Goal: Contribute content: Contribute content

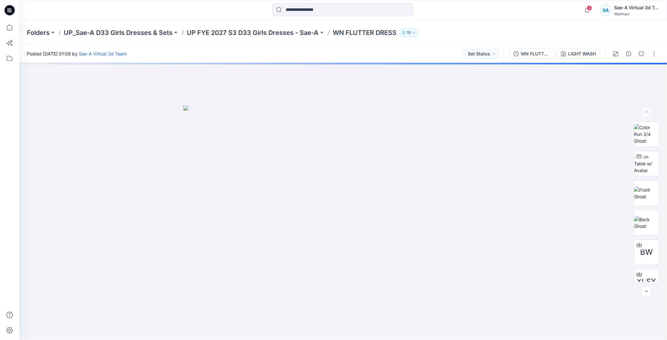
click at [5, 14] on icon at bounding box center [9, 10] width 10 height 20
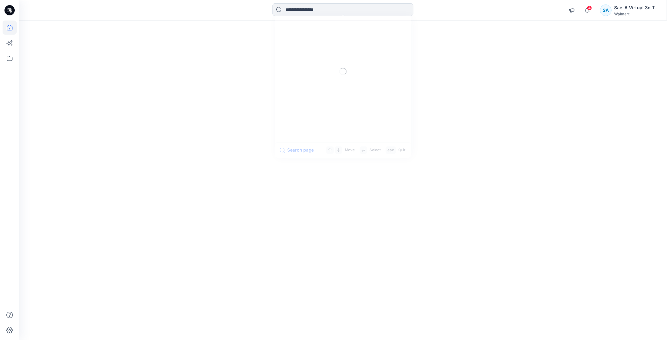
click at [161, 10] on input at bounding box center [342, 9] width 141 height 13
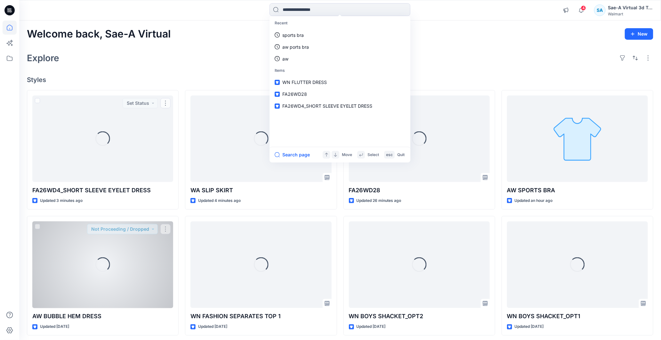
scroll to position [71, 0]
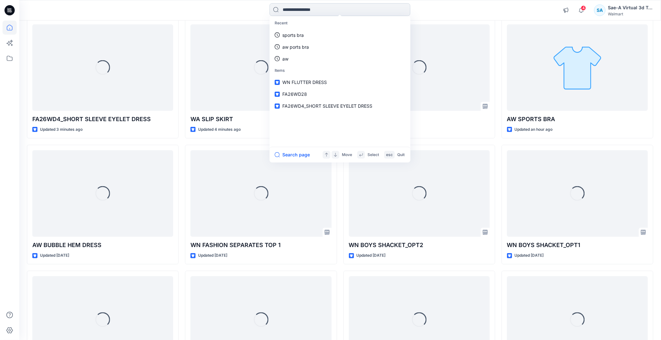
click at [161, 13] on input at bounding box center [340, 9] width 141 height 13
paste input "******"
type input "******"
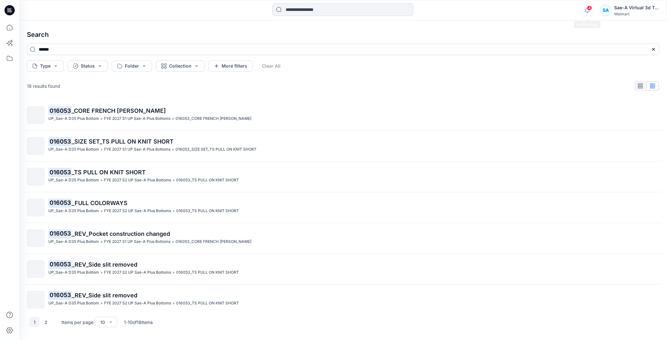
click at [161, 11] on icon "button" at bounding box center [587, 10] width 12 height 13
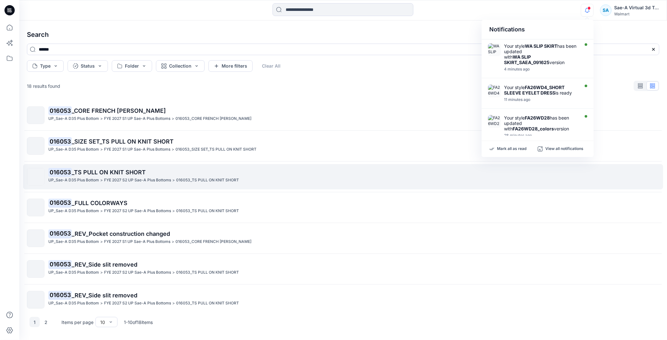
click at [116, 168] on p "016053 _TS PULL ON KNIT SHORT" at bounding box center [353, 172] width 610 height 9
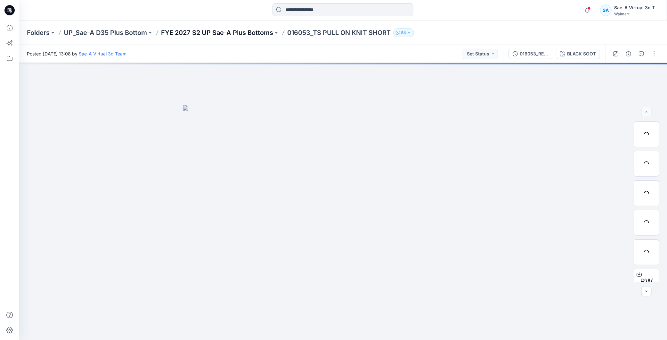
click at [161, 36] on p "FYE 2027 S2 UP Sae-A Plus Bottoms" at bounding box center [217, 32] width 112 height 9
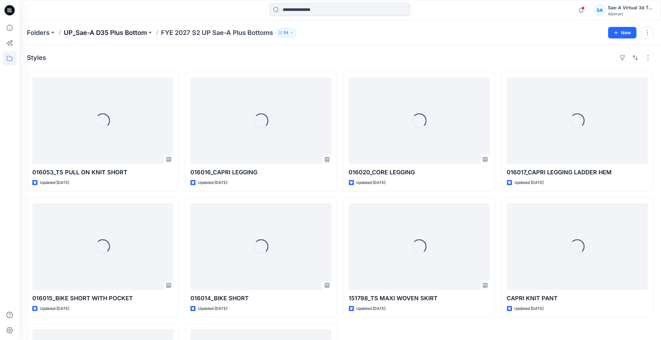
click at [135, 36] on p "UP_Sae-A D35 Plus Bottom" at bounding box center [105, 32] width 83 height 9
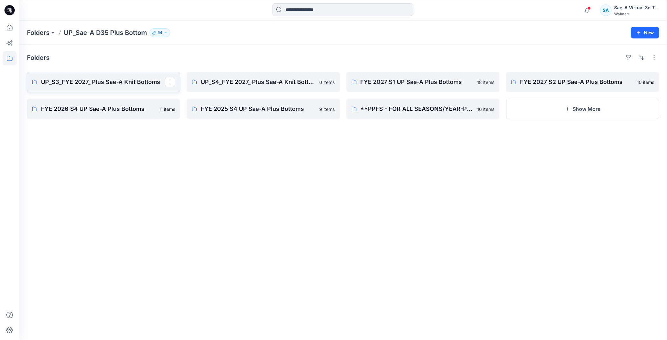
click at [114, 85] on p "UP_S3_FYE 2027_ Plus Sae-A Knit Bottoms" at bounding box center [103, 81] width 124 height 9
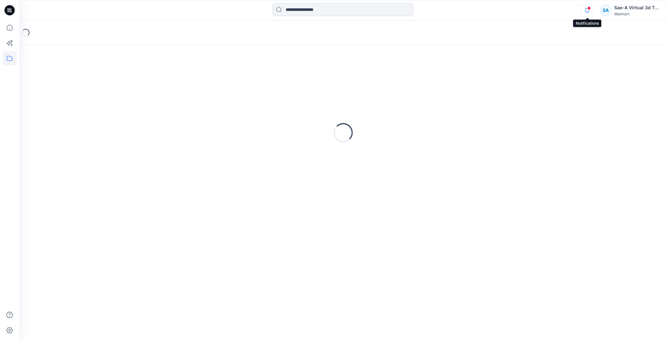
click at [161, 5] on icon "button" at bounding box center [587, 10] width 12 height 13
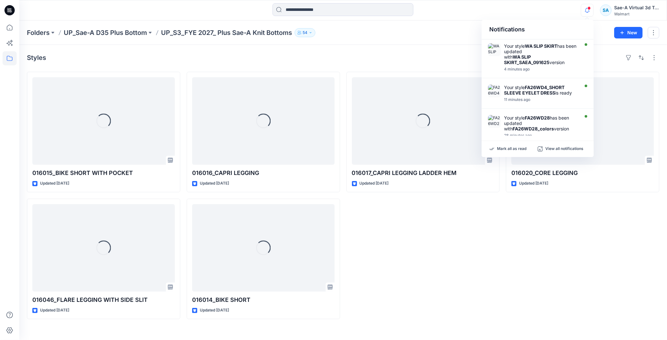
click at [161, 257] on div "Loading... 016017_CAPRI LEGGING LADDER HEM Updated 3 days ago" at bounding box center [422, 195] width 153 height 247
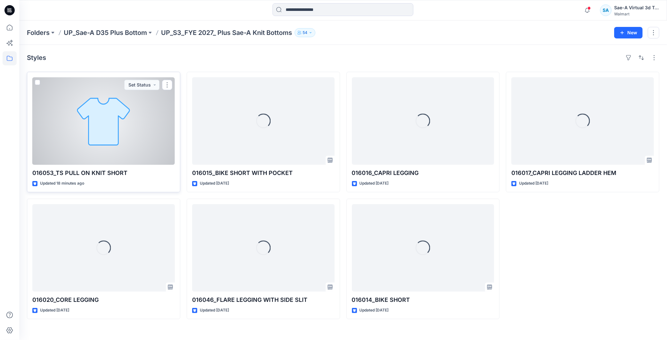
click at [66, 137] on div at bounding box center [103, 120] width 142 height 87
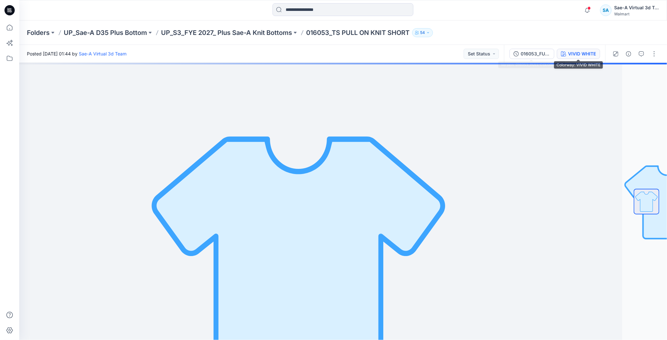
click at [578, 58] on button "VIVID WHITE" at bounding box center [578, 54] width 43 height 10
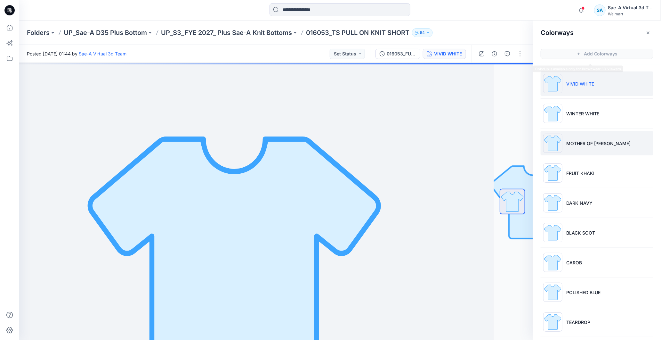
scroll to position [33, 0]
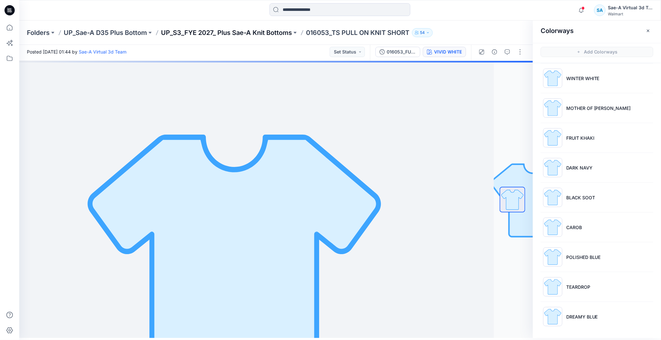
click at [204, 36] on p "UP_S3_FYE 2027_ Plus Sae-A Knit Bottoms" at bounding box center [226, 32] width 131 height 9
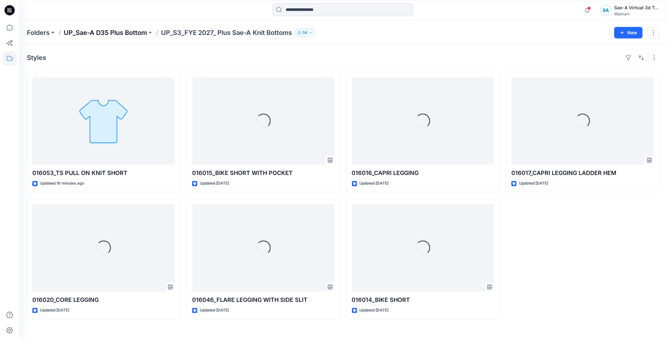
click at [138, 31] on p "UP_Sae-A D35 Plus Bottom" at bounding box center [105, 32] width 83 height 9
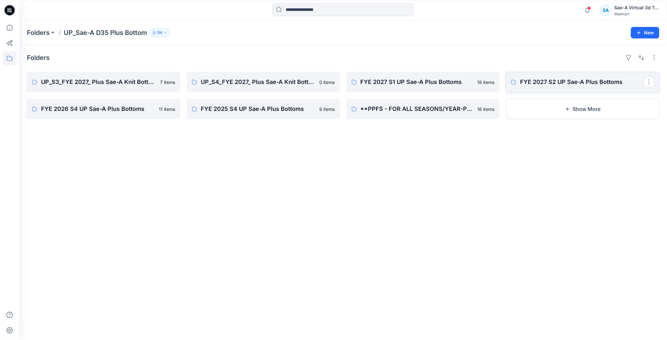
click at [570, 82] on p "FYE 2027 S2 UP Sae-A Plus Bottoms" at bounding box center [582, 81] width 124 height 9
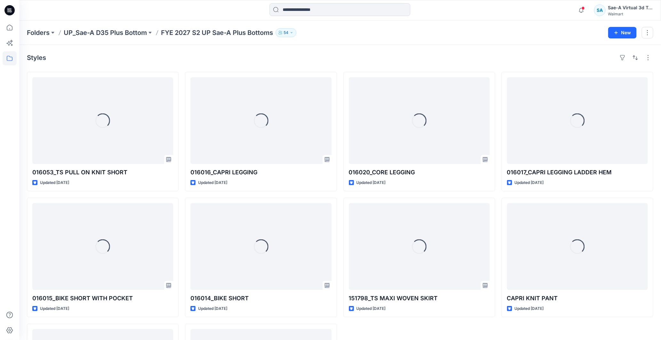
click at [7, 12] on icon at bounding box center [9, 10] width 10 height 10
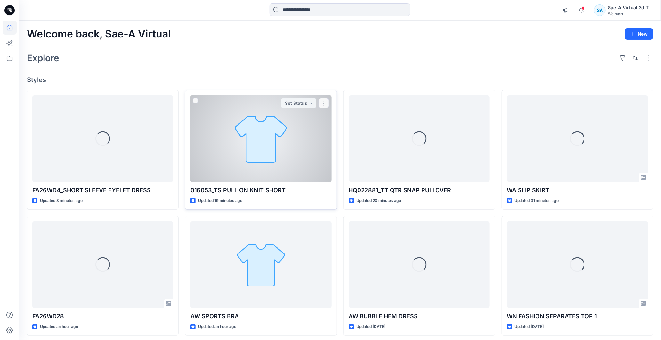
scroll to position [71, 0]
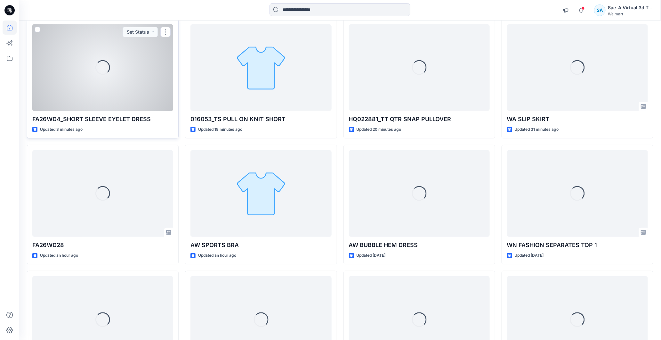
click at [100, 76] on div "Loading..." at bounding box center [102, 67] width 141 height 87
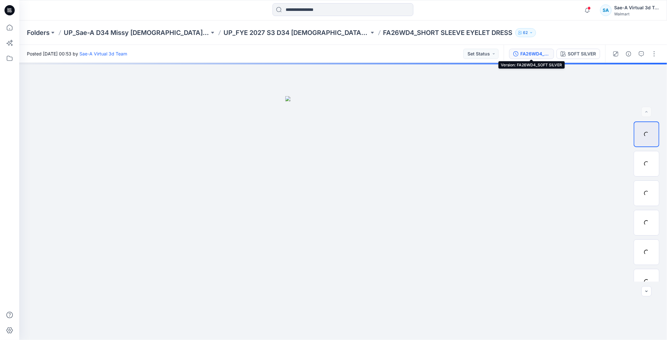
click at [530, 54] on div "FA26WD4_SOFT SILVER" at bounding box center [534, 53] width 29 height 7
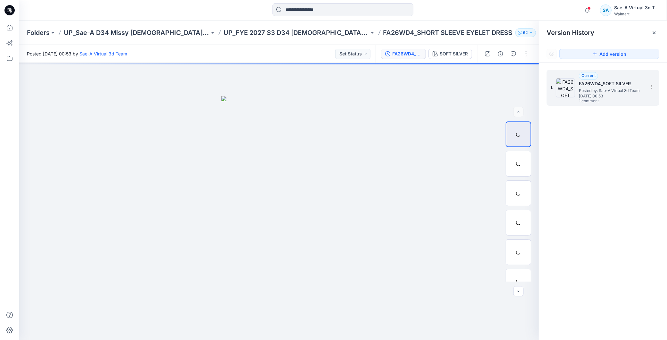
click at [609, 99] on span "1 comment" at bounding box center [601, 101] width 45 height 5
click at [513, 54] on icon "button" at bounding box center [513, 53] width 5 height 5
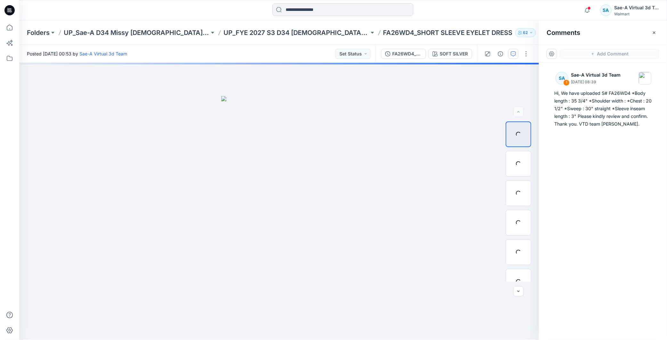
click at [12, 15] on icon at bounding box center [9, 10] width 10 height 20
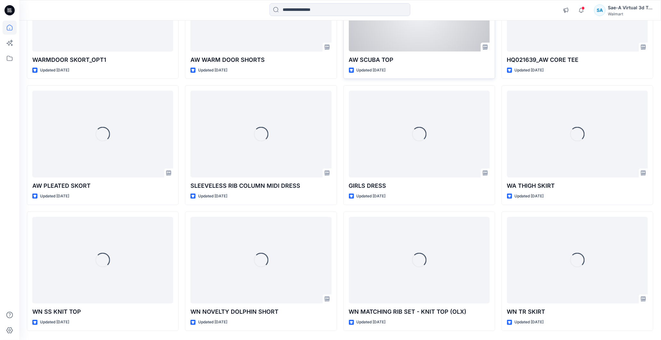
scroll to position [1285, 0]
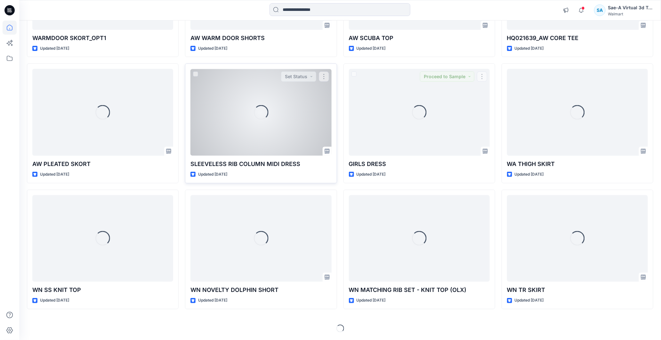
click at [291, 126] on div "Loading..." at bounding box center [260, 112] width 141 height 87
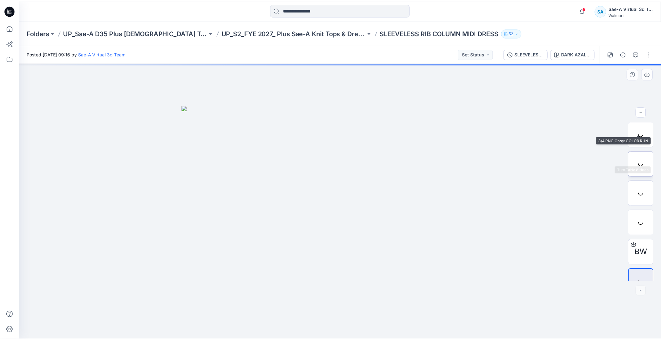
scroll to position [13, 0]
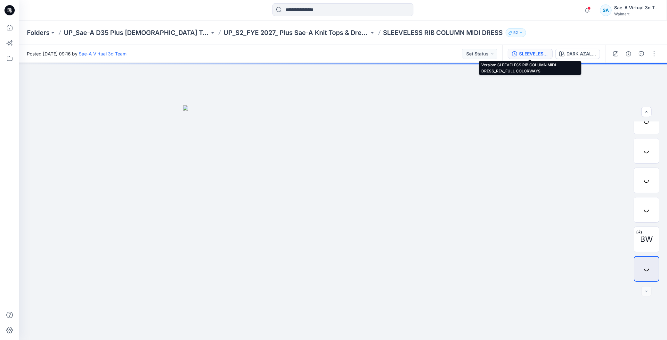
click at [534, 49] on button "SLEEVELESS RIB COLUMN MIDI DRESS_REV_FULL COLORWAYS" at bounding box center [530, 54] width 45 height 10
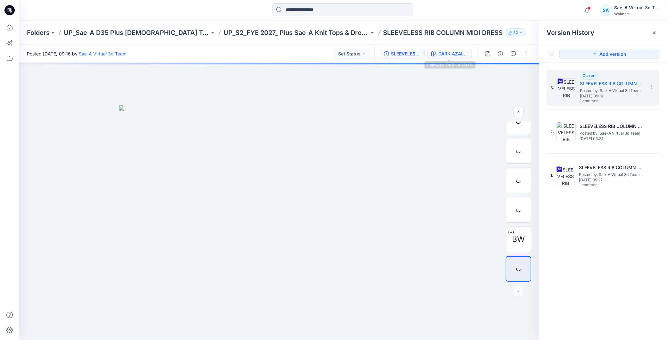
click at [456, 55] on div "DARK AZALEA" at bounding box center [452, 53] width 29 height 7
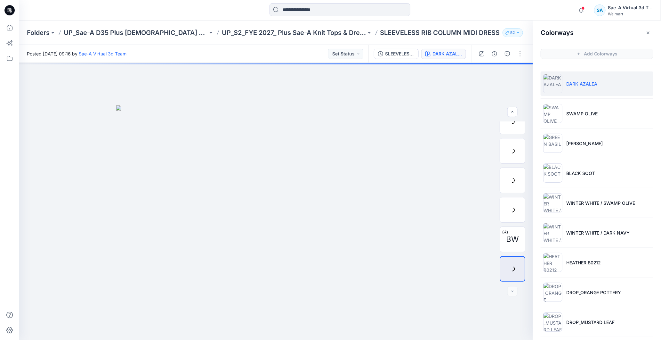
scroll to position [212, 0]
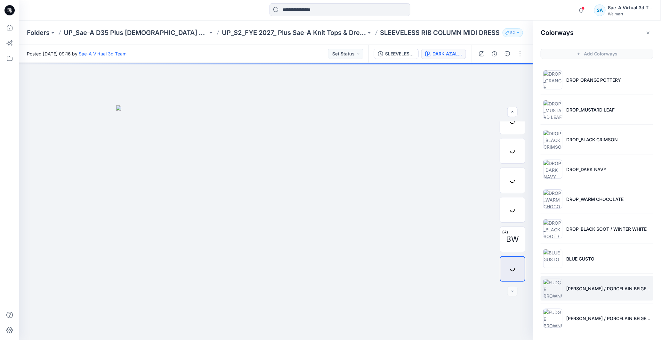
click at [609, 296] on li "FUDGE BROWNIE / PORCELAIN BEIGE_MATCHING" at bounding box center [597, 288] width 113 height 24
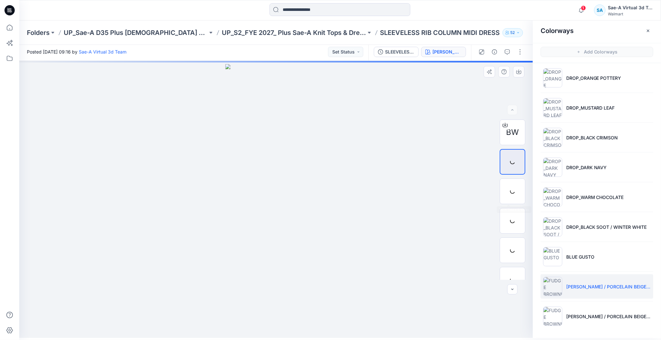
scroll to position [13, 0]
click at [517, 54] on button "button" at bounding box center [520, 52] width 10 height 10
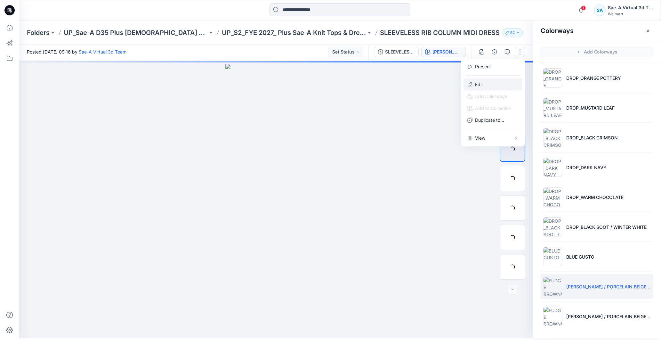
click at [490, 86] on button "Edit" at bounding box center [493, 84] width 59 height 12
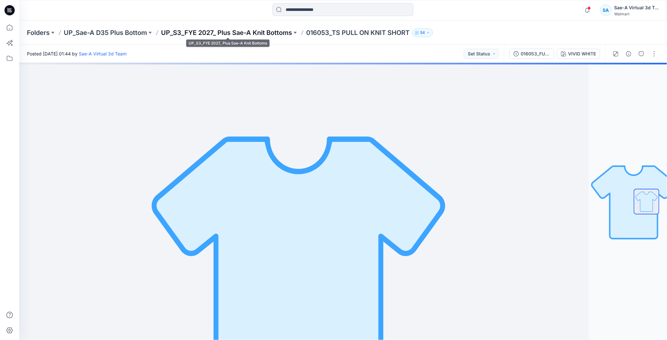
click at [267, 36] on p "UP_S3_FYE 2027_ Plus Sae-A Knit Bottoms" at bounding box center [226, 32] width 131 height 9
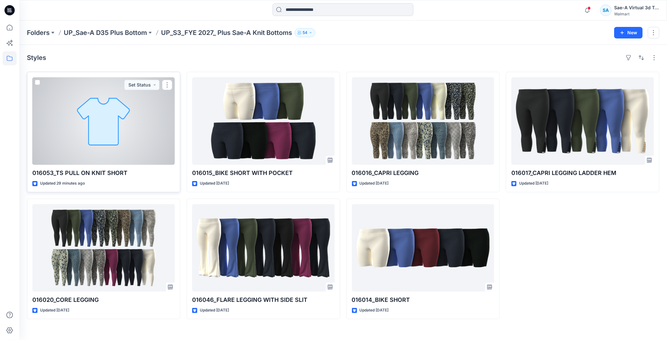
click at [122, 132] on div at bounding box center [103, 120] width 142 height 87
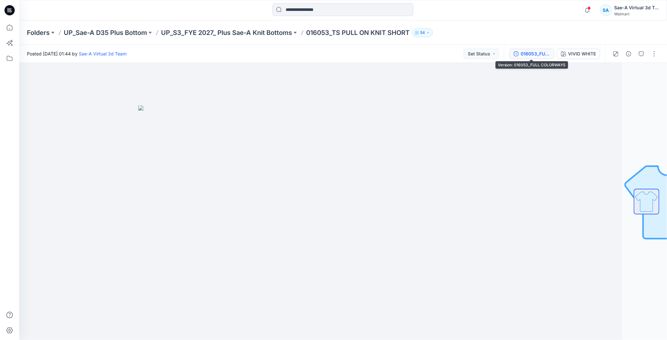
click at [527, 53] on div "016053_FULL COLORWAYS" at bounding box center [535, 53] width 29 height 7
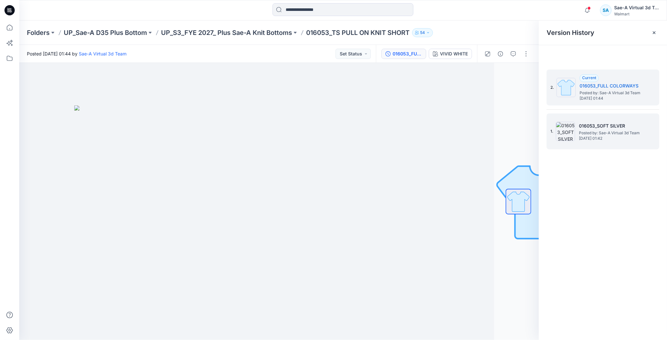
click at [587, 131] on span "Posted by: Sae-A Virtual 3d Team" at bounding box center [611, 133] width 64 height 6
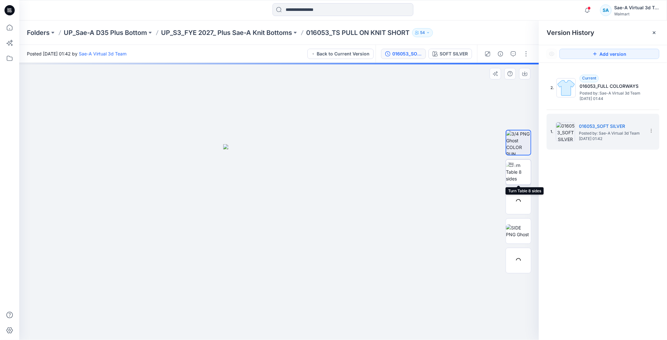
click at [524, 172] on img at bounding box center [518, 172] width 25 height 20
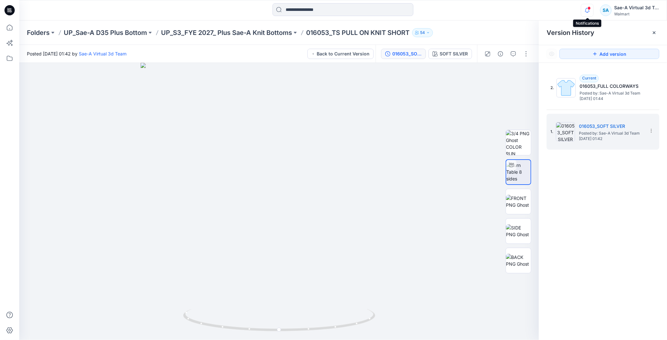
click at [587, 13] on icon "button" at bounding box center [587, 10] width 12 height 13
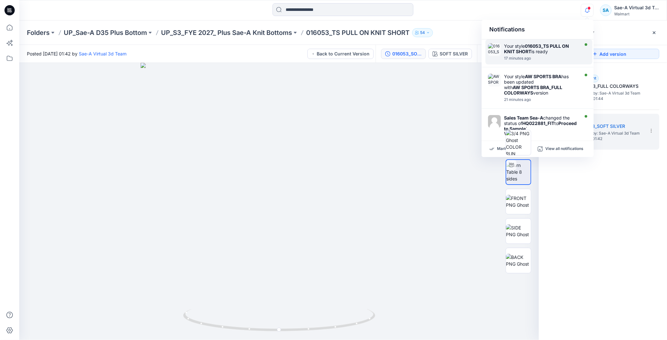
click at [545, 60] on div "17 minutes ago" at bounding box center [541, 58] width 74 height 4
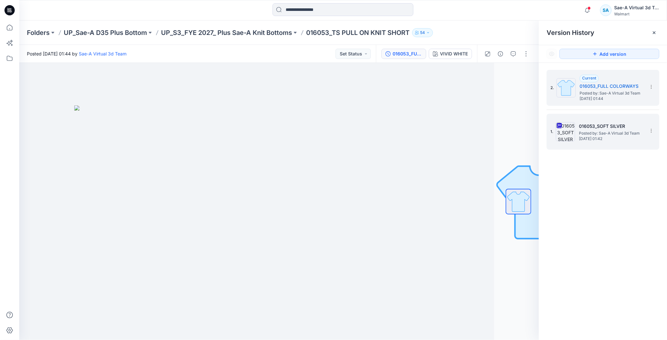
click at [585, 133] on span "Posted by: Sae-A Virtual 3d Team" at bounding box center [611, 133] width 64 height 6
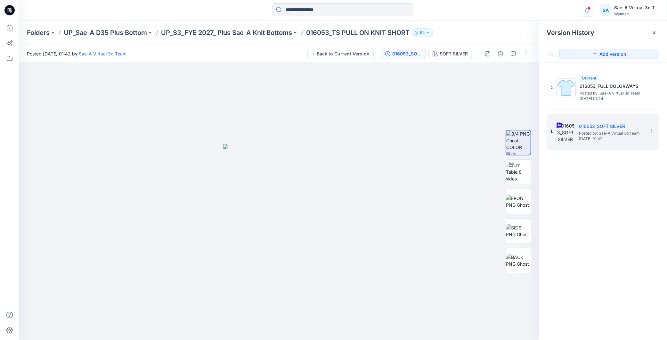
drag, startPoint x: 584, startPoint y: 3, endPoint x: 586, endPoint y: 8, distance: 5.9
click at [584, 4] on div "Notifications Your style 016053_TS PULL ON KNIT SHORT is ready 17 minutes ago Y…" at bounding box center [343, 10] width 648 height 20
click at [586, 8] on icon "button" at bounding box center [587, 10] width 12 height 13
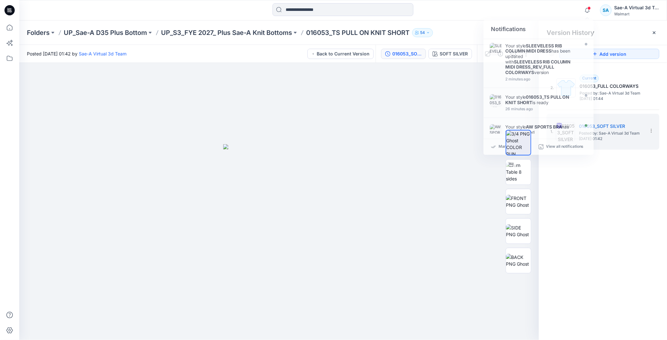
click at [597, 230] on div "2. Current 016053_FULL COLORWAYS Posted by: Sae-A Virtual 3d Team Monday, Septe…" at bounding box center [603, 206] width 128 height 286
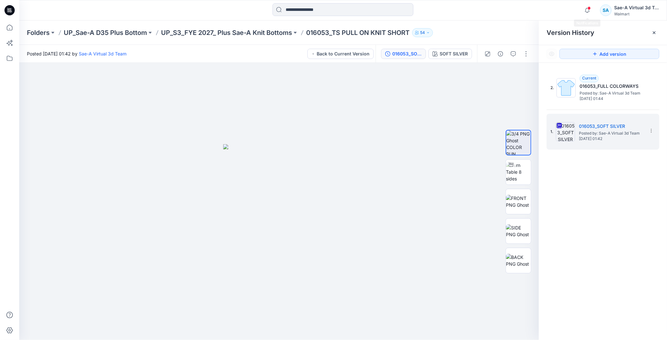
click at [588, 8] on span at bounding box center [588, 8] width 3 height 4
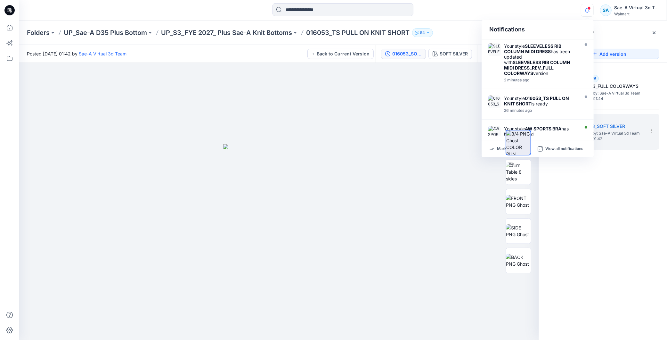
click at [585, 10] on icon "button" at bounding box center [587, 10] width 12 height 13
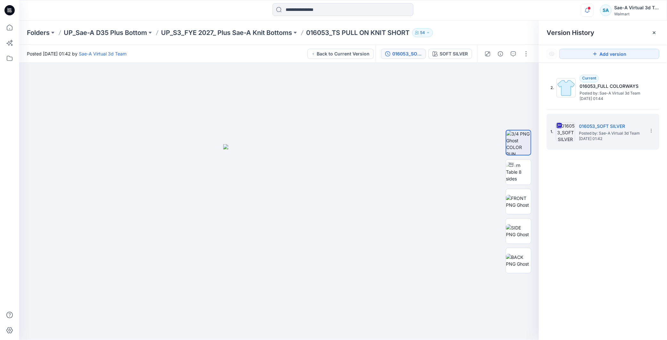
click at [585, 10] on icon "button" at bounding box center [587, 10] width 12 height 13
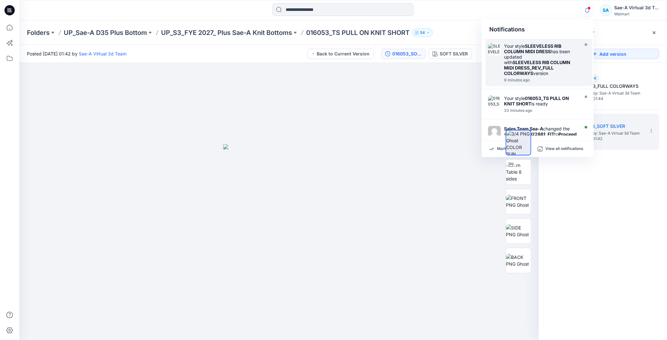
click at [540, 80] on div "9 minutes ago" at bounding box center [541, 80] width 74 height 4
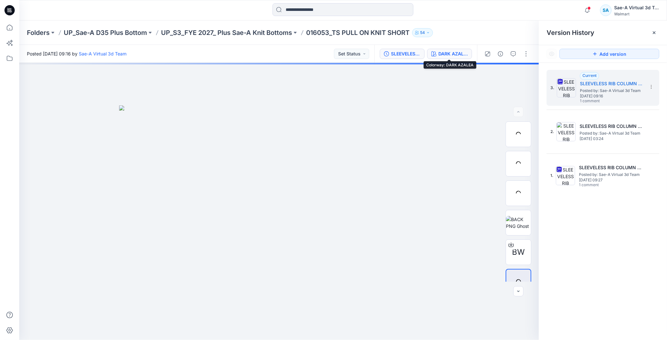
click at [438, 51] on div "DARK AZALEA" at bounding box center [452, 53] width 29 height 7
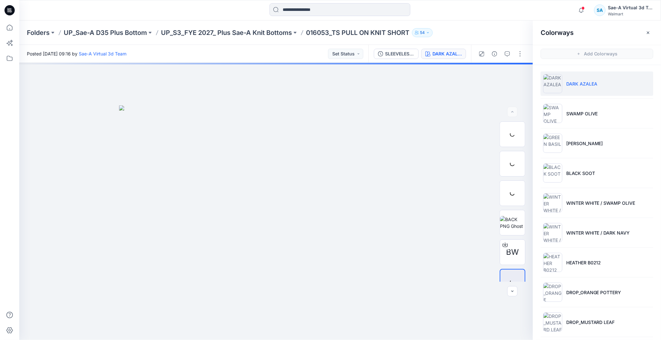
scroll to position [212, 0]
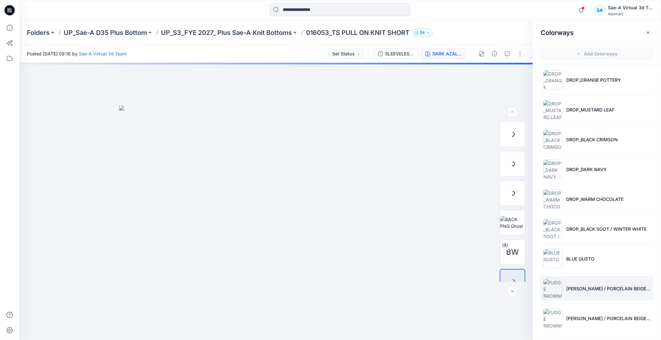
click at [600, 292] on li "FUDGE BROWNIE / PORCELAIN BEIGE_MATCHING" at bounding box center [597, 288] width 113 height 24
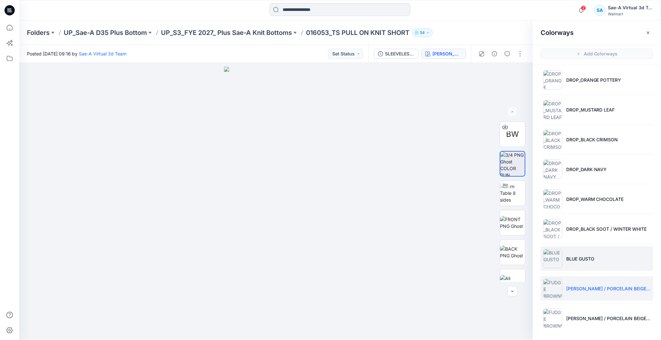
scroll to position [2, 0]
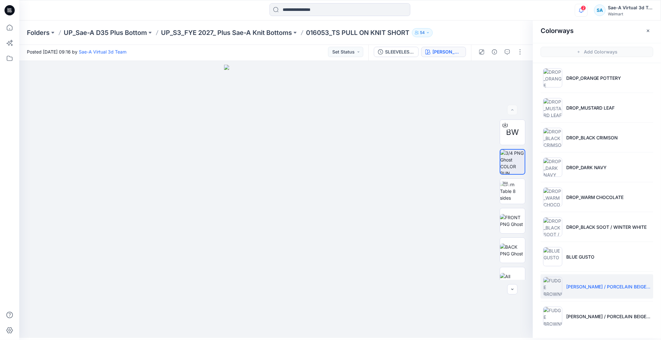
click at [583, 13] on icon "button" at bounding box center [581, 10] width 12 height 13
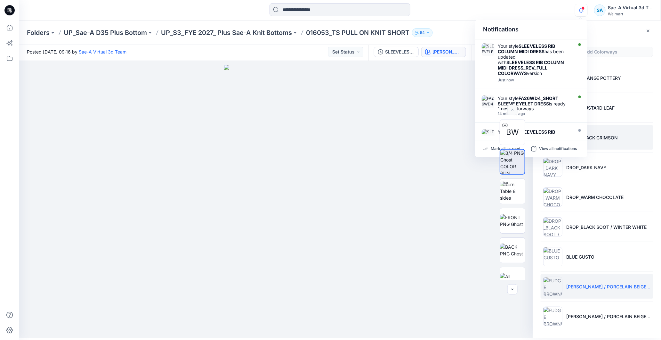
scroll to position [177, 0]
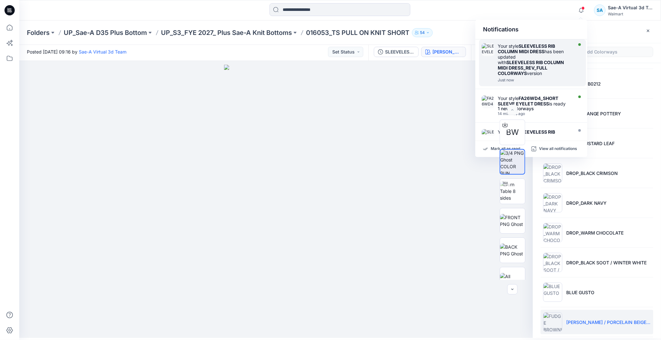
click at [554, 61] on strong "SLEEVELESS RIB COLUMN MIDI DRESS_REV_FULL COLORWAYS" at bounding box center [531, 68] width 66 height 16
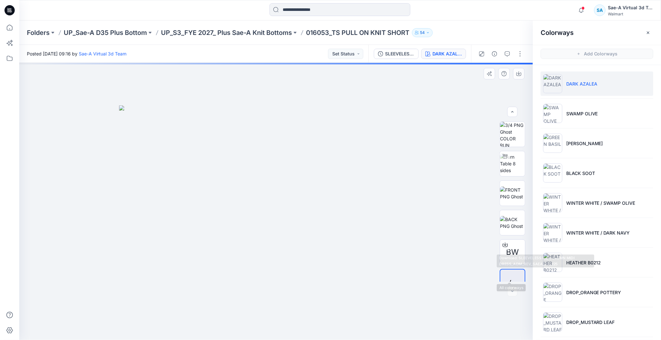
scroll to position [13, 0]
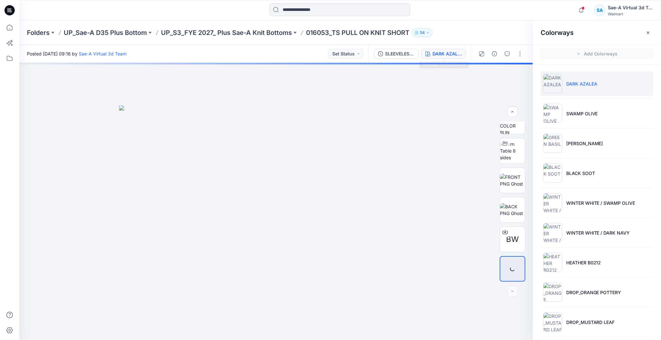
click at [453, 58] on button "DARK AZALEA" at bounding box center [443, 54] width 45 height 10
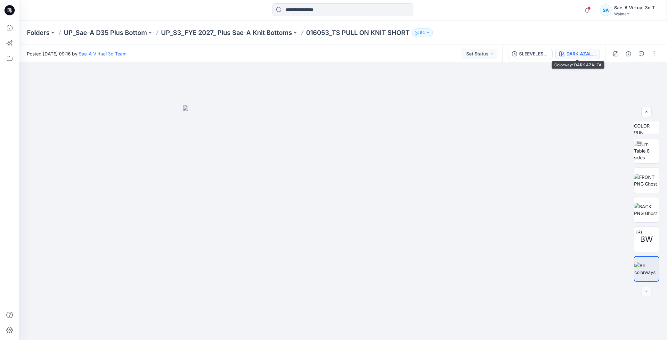
click at [568, 55] on div "DARK AZALEA" at bounding box center [580, 53] width 29 height 7
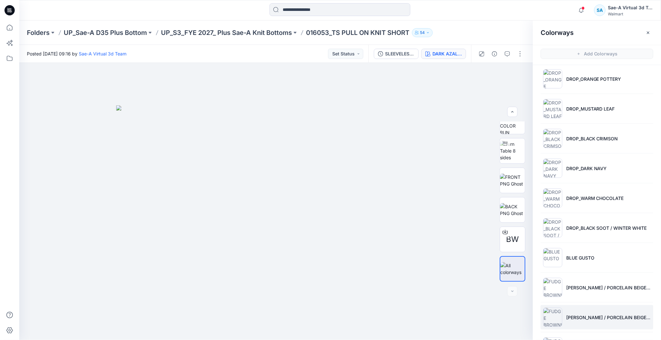
scroll to position [2, 0]
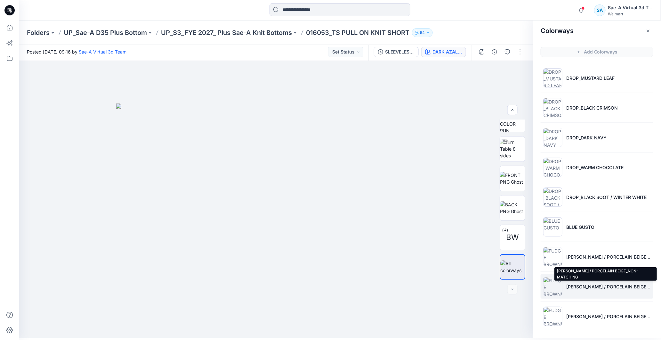
click at [600, 283] on p "FUDGE BROWNIE / PORCELAIN BEIGE_NON-MATCHING" at bounding box center [608, 286] width 85 height 7
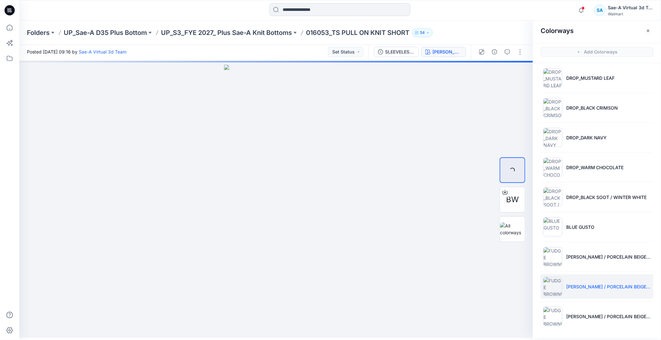
scroll to position [0, 0]
click at [600, 296] on li "[PERSON_NAME] / PORCELAIN BEIGE_NON-MATCHING" at bounding box center [597, 316] width 113 height 24
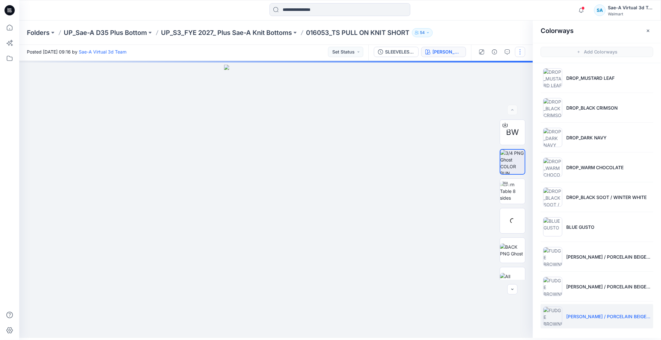
click at [520, 53] on button "button" at bounding box center [520, 52] width 10 height 10
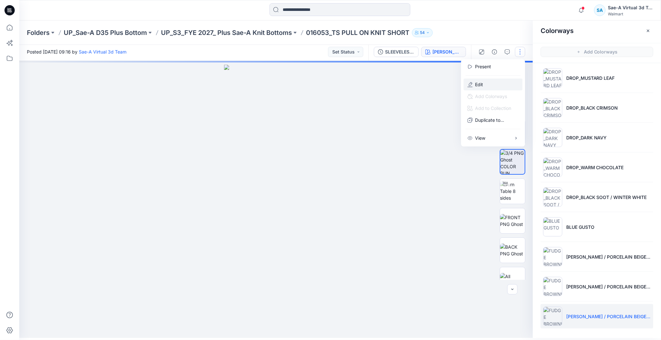
click at [488, 81] on button "Edit" at bounding box center [493, 84] width 59 height 12
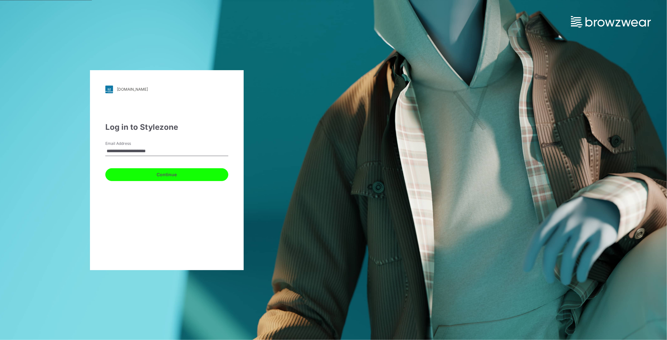
click at [169, 175] on button "Continue" at bounding box center [166, 174] width 123 height 13
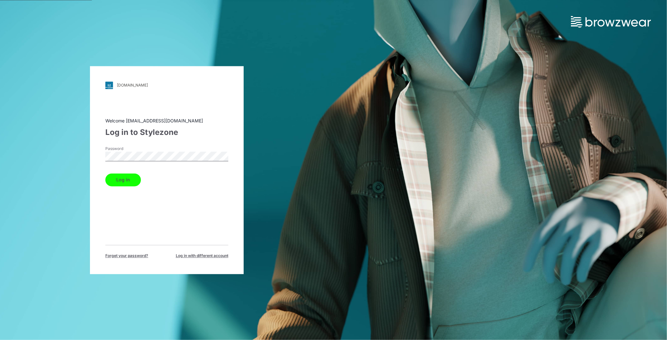
click at [120, 180] on button "Log in" at bounding box center [123, 179] width 36 height 13
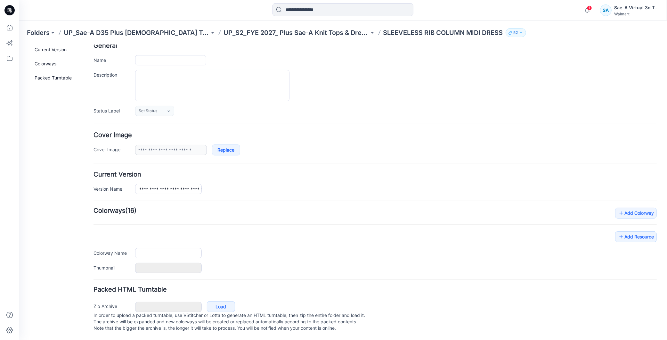
type input "**********"
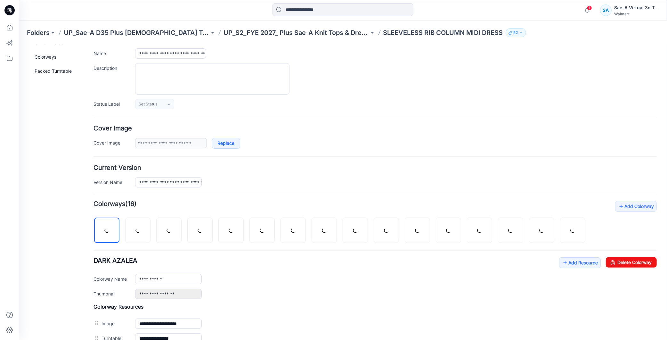
scroll to position [169, 0]
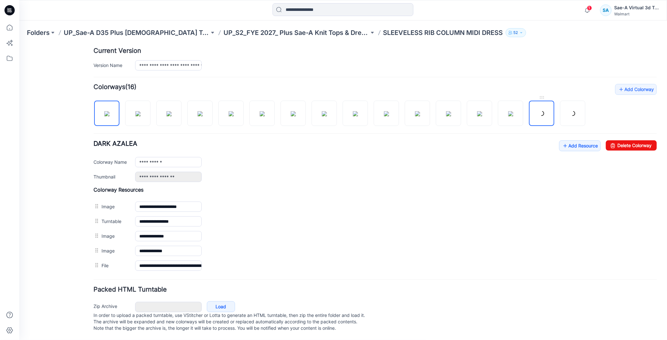
click at [538, 108] on link at bounding box center [541, 112] width 25 height 25
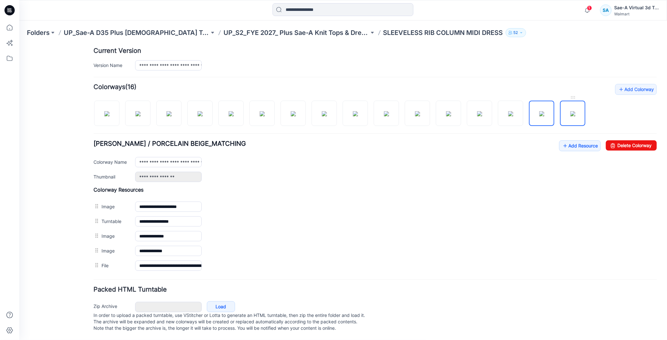
click at [570, 111] on img at bounding box center [572, 113] width 5 height 5
click at [542, 111] on img at bounding box center [541, 113] width 5 height 5
type input "**********"
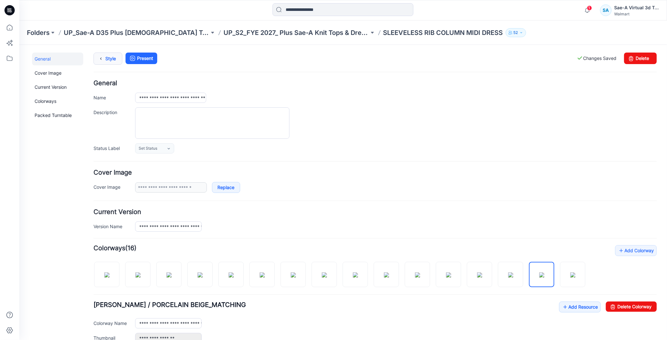
click at [110, 56] on link "Style" at bounding box center [107, 58] width 29 height 12
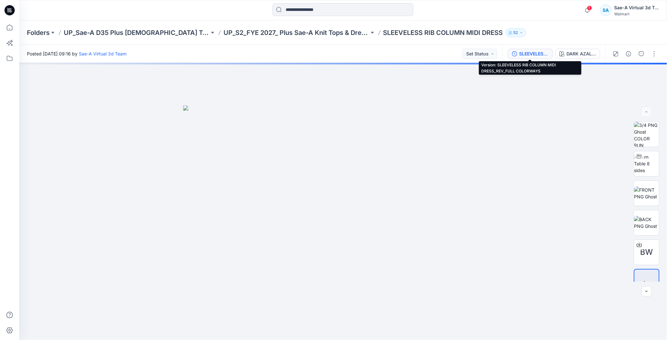
click at [535, 53] on div "SLEEVELESS RIB COLUMN MIDI DRESS_REV_FULL COLORWAYS" at bounding box center [533, 53] width 29 height 7
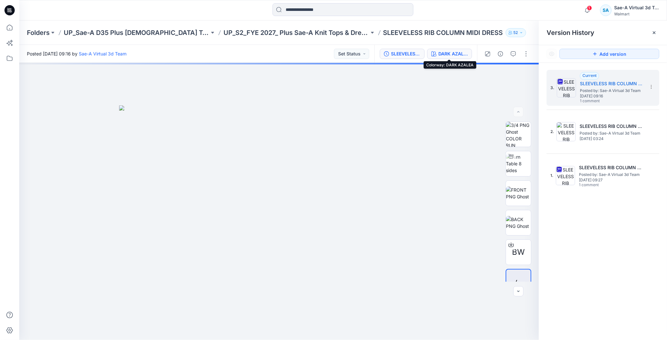
click at [459, 53] on div "DARK AZALEA" at bounding box center [452, 53] width 29 height 7
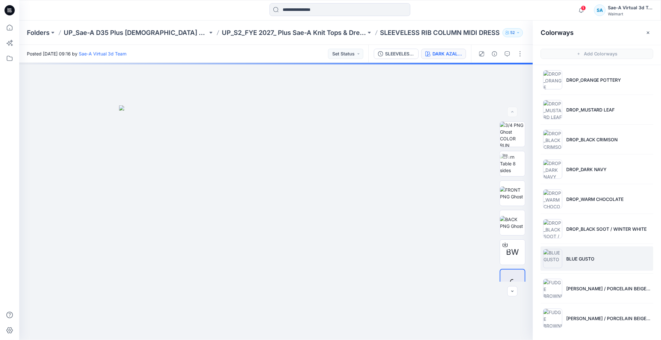
scroll to position [2, 0]
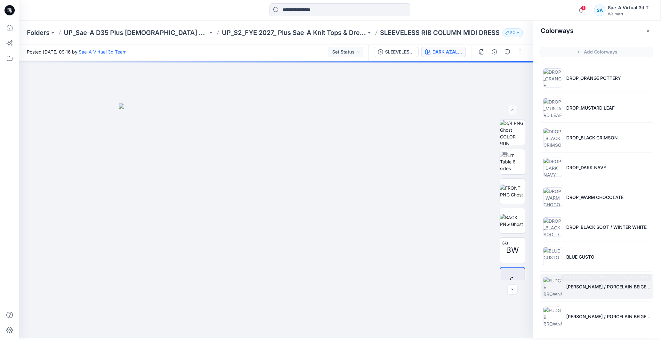
click at [578, 291] on li "[PERSON_NAME] / PORCELAIN BEIGE_MATCHING" at bounding box center [597, 286] width 113 height 24
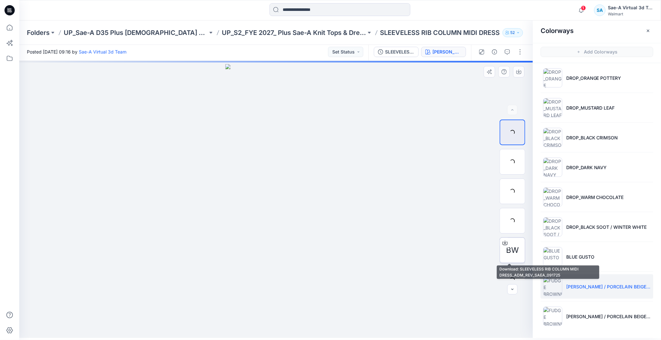
scroll to position [13, 0]
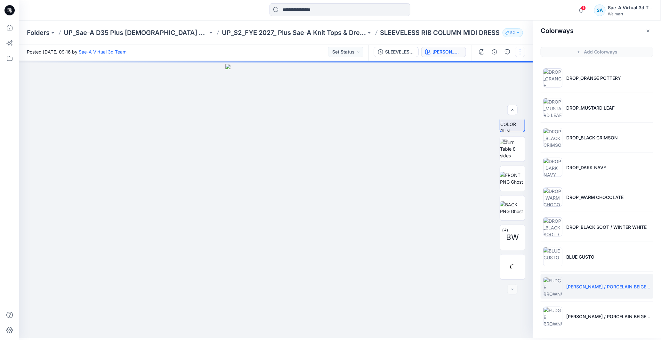
drag, startPoint x: 519, startPoint y: 53, endPoint x: 527, endPoint y: 68, distance: 16.8
click at [520, 53] on button "button" at bounding box center [520, 52] width 10 height 10
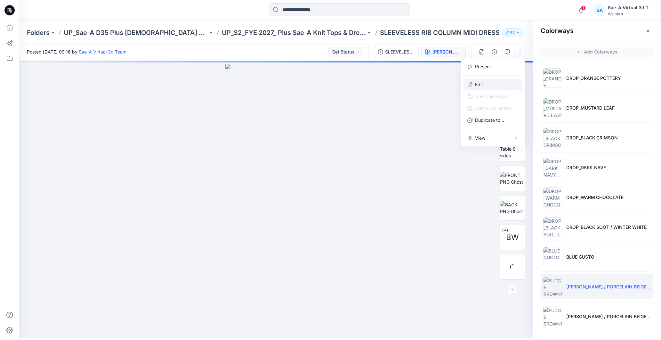
click at [492, 78] on button "Edit" at bounding box center [493, 84] width 59 height 12
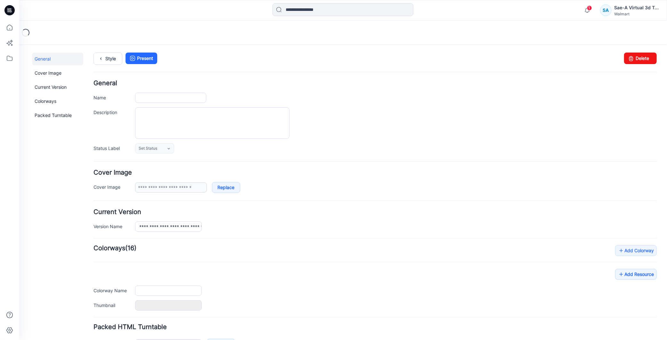
type input "**********"
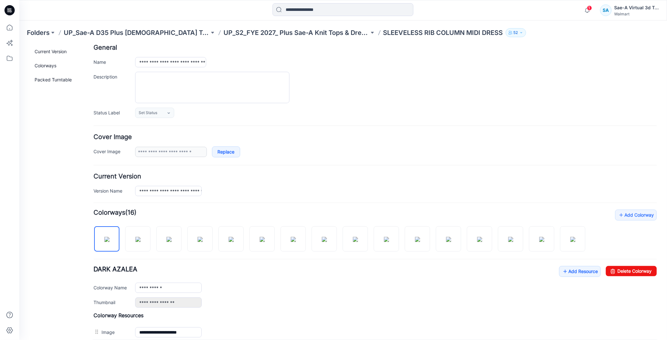
scroll to position [169, 0]
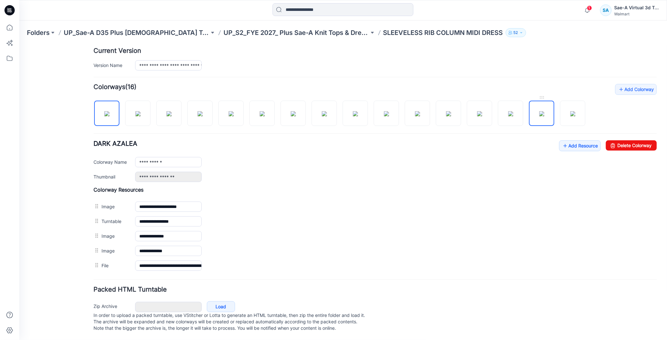
click at [539, 111] on img at bounding box center [541, 113] width 5 height 5
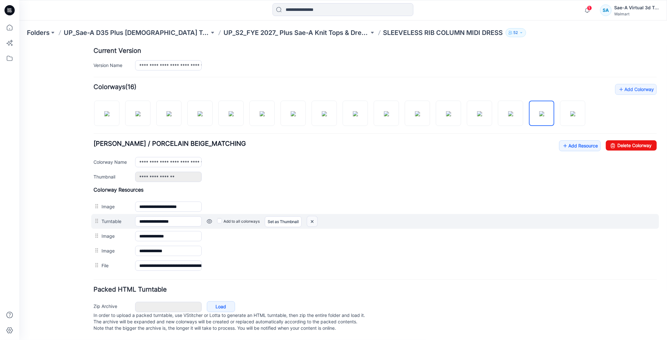
click at [311, 216] on img at bounding box center [312, 221] width 10 height 11
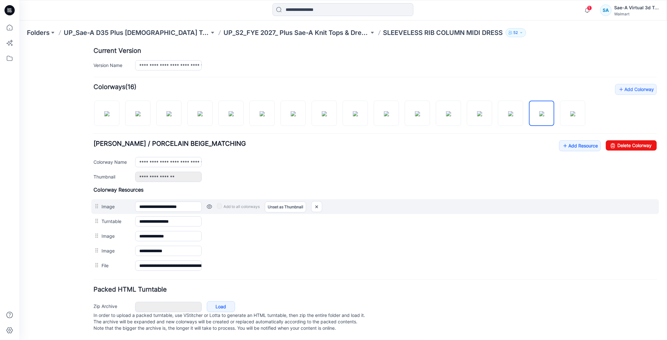
scroll to position [154, 0]
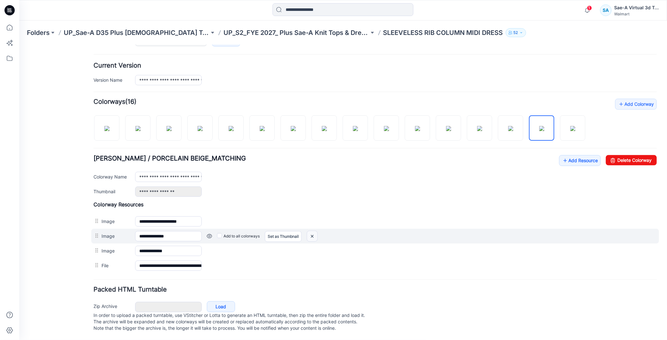
click at [313, 230] on img at bounding box center [312, 235] width 10 height 11
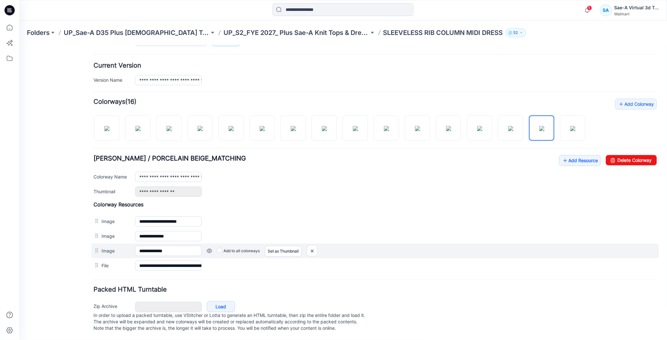
scroll to position [139, 0]
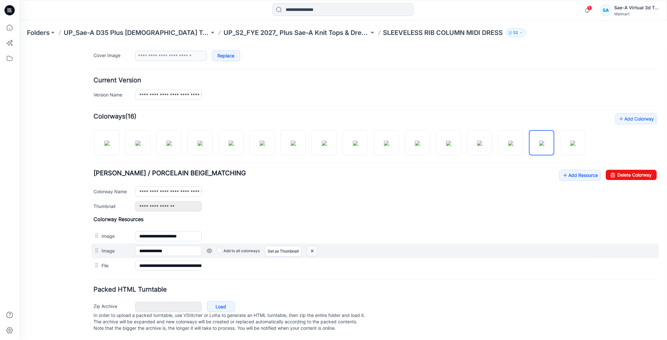
click at [311, 245] on img at bounding box center [312, 250] width 10 height 11
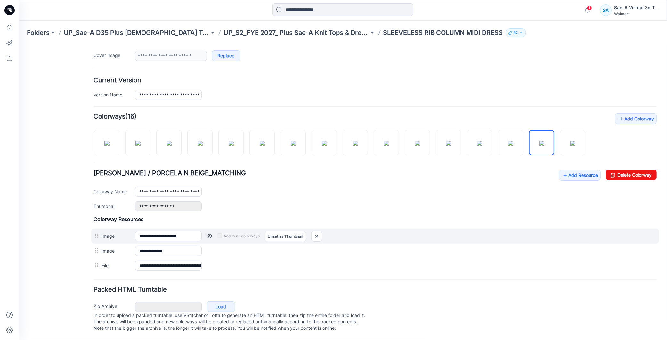
scroll to position [124, 0]
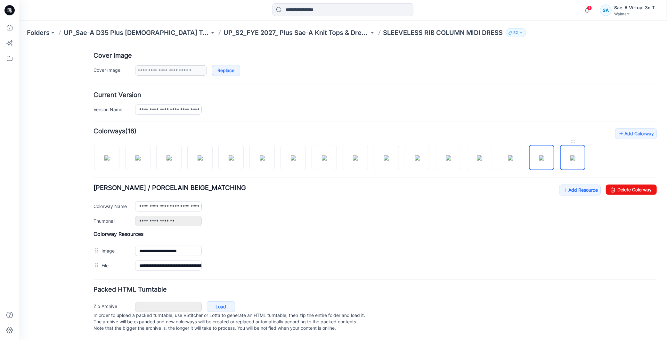
click at [571, 155] on img at bounding box center [572, 157] width 5 height 5
type input "**********"
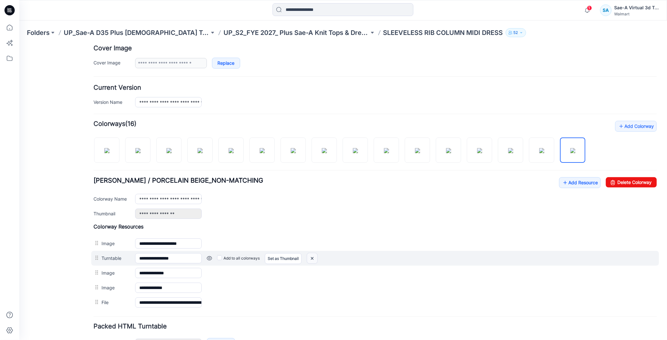
click at [309, 259] on img at bounding box center [312, 258] width 10 height 11
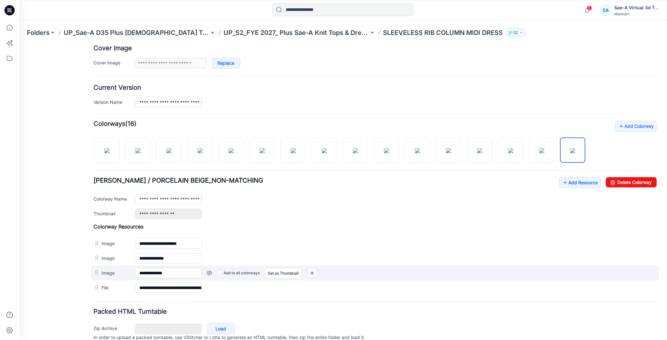
click at [315, 272] on img at bounding box center [312, 272] width 10 height 11
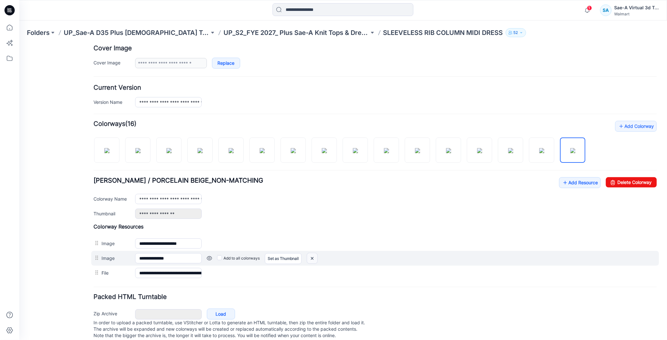
click at [310, 258] on img at bounding box center [312, 258] width 10 height 11
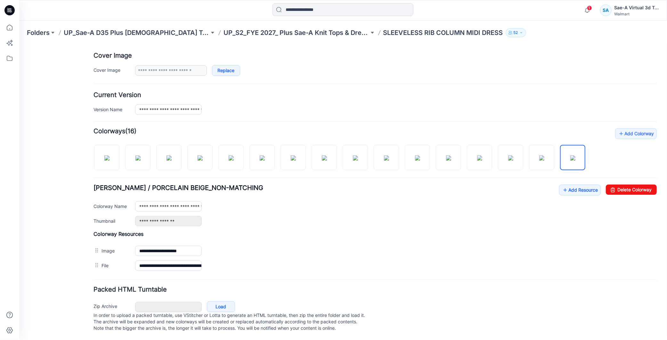
scroll to position [0, 0]
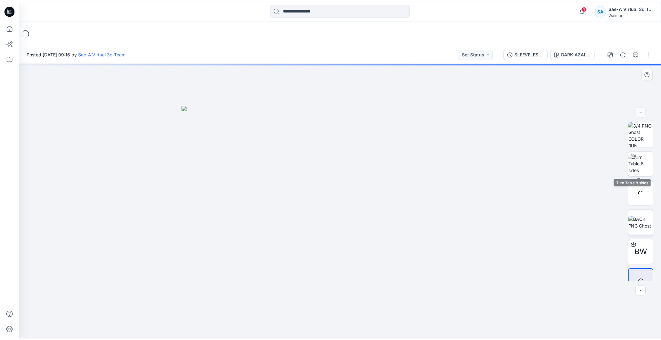
scroll to position [13, 0]
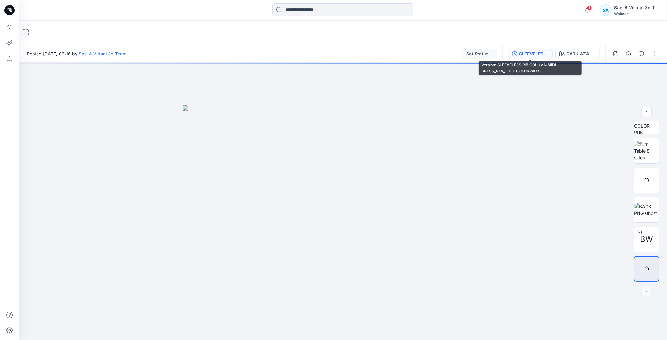
click at [526, 53] on div "SLEEVELESS RIB COLUMN MIDI DRESS_REV_FULL COLORWAYS" at bounding box center [533, 53] width 29 height 7
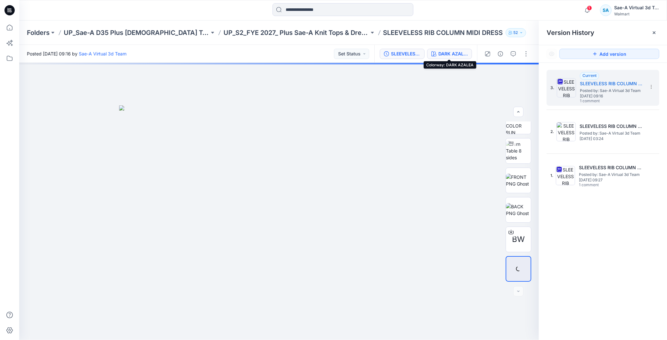
click at [452, 49] on button "DARK AZALEA" at bounding box center [449, 54] width 45 height 10
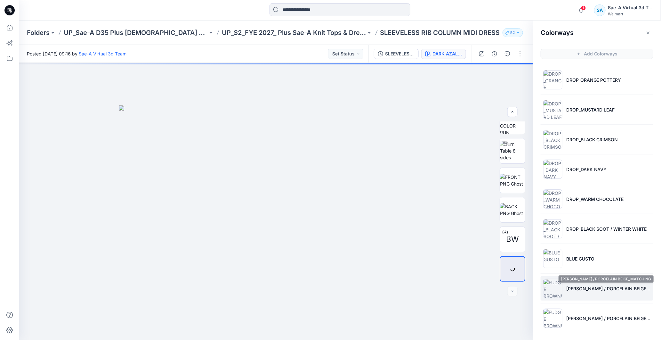
scroll to position [2, 0]
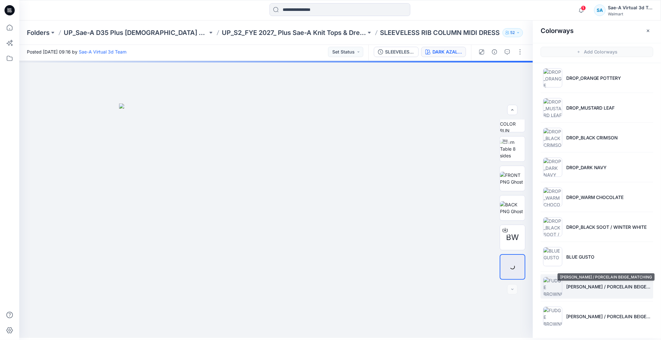
click at [602, 288] on p "[PERSON_NAME] / PORCELAIN BEIGE_MATCHING" at bounding box center [608, 286] width 85 height 7
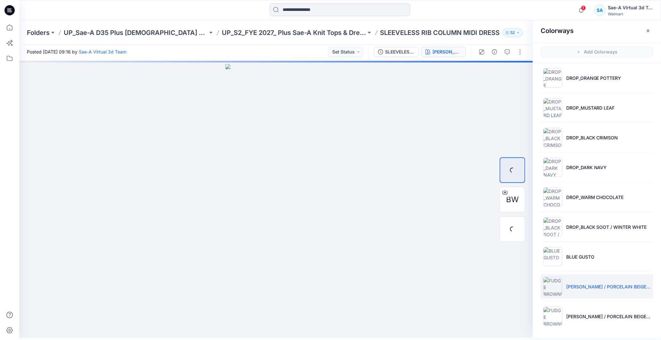
scroll to position [0, 0]
click at [586, 311] on li "[PERSON_NAME] / PORCELAIN BEIGE_NON-MATCHING" at bounding box center [597, 316] width 113 height 24
click at [584, 315] on p "[PERSON_NAME] / PORCELAIN BEIGE_NON-MATCHING" at bounding box center [608, 316] width 85 height 7
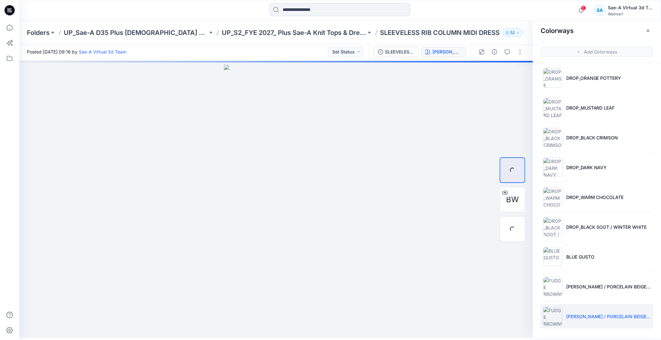
drag, startPoint x: 522, startPoint y: 53, endPoint x: 517, endPoint y: 59, distance: 8.0
click at [522, 52] on button "button" at bounding box center [520, 52] width 10 height 10
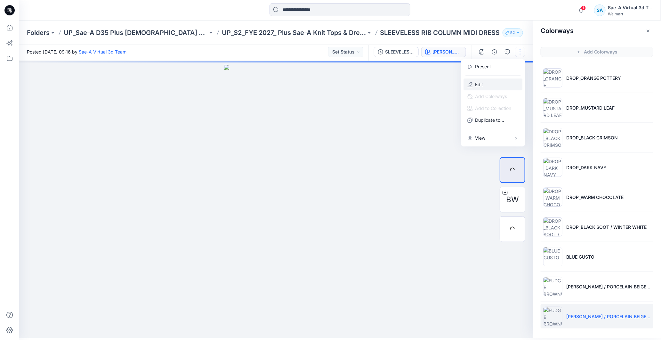
click at [488, 79] on button "Edit" at bounding box center [493, 84] width 59 height 12
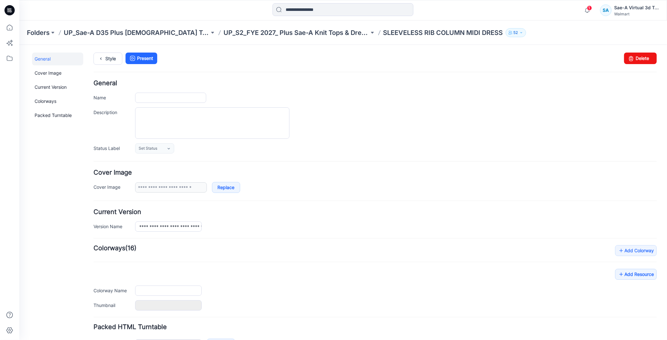
type input "**********"
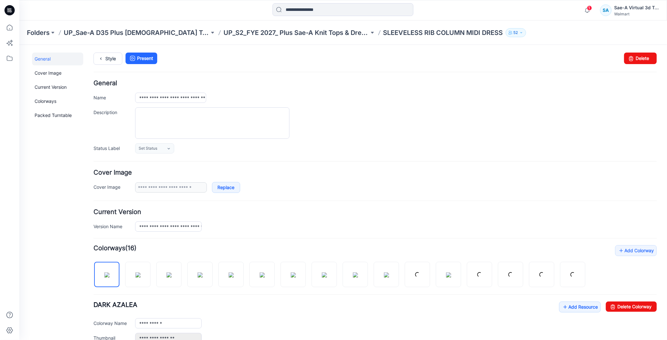
scroll to position [169, 0]
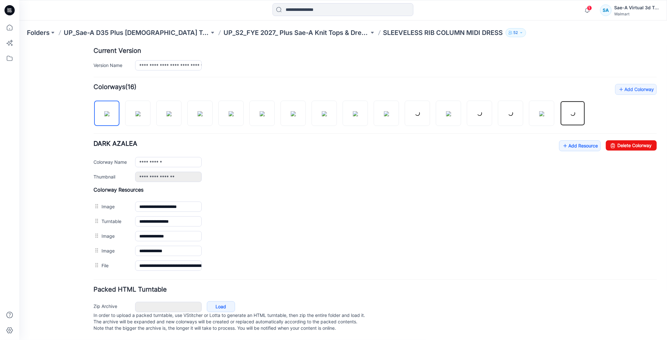
click at [578, 106] on link at bounding box center [572, 112] width 25 height 25
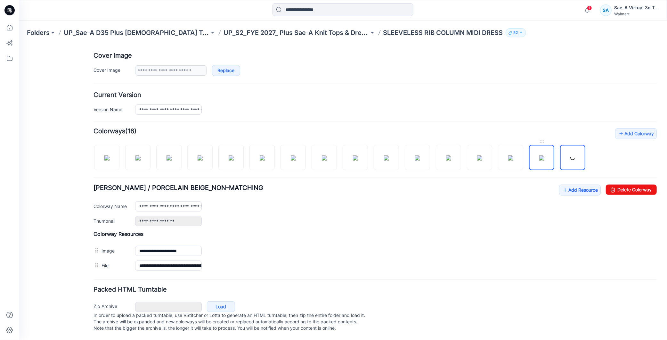
click at [542, 155] on img at bounding box center [541, 157] width 5 height 5
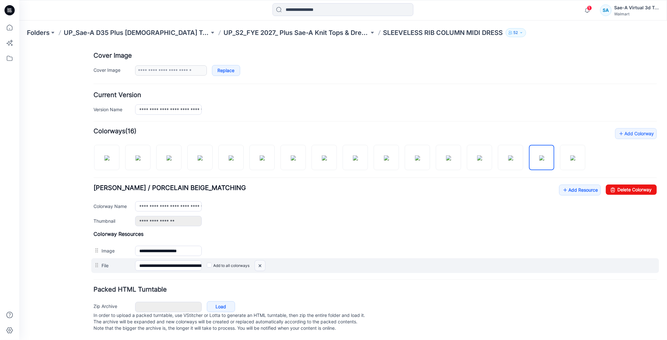
click at [262, 260] on img at bounding box center [260, 265] width 10 height 11
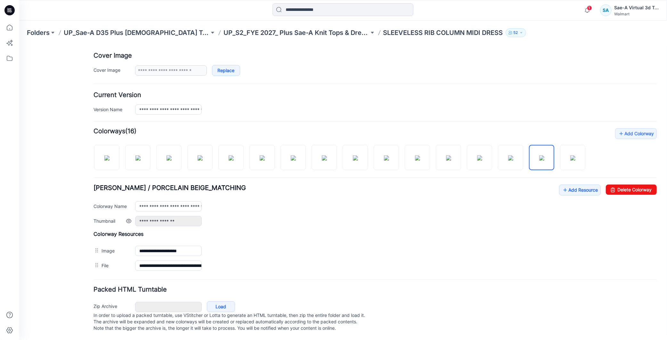
scroll to position [109, 0]
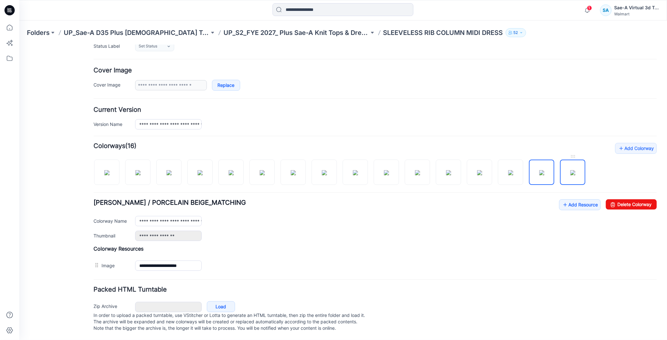
click at [571, 170] on img at bounding box center [572, 172] width 5 height 5
click at [544, 174] on img at bounding box center [541, 172] width 5 height 5
click at [107, 170] on img at bounding box center [106, 172] width 5 height 5
type input "**********"
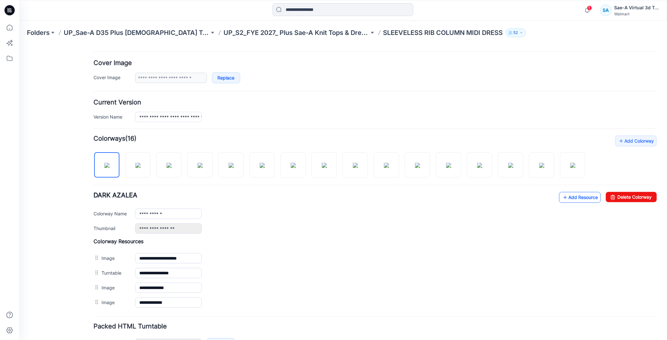
click at [571, 199] on link "Add Resource" at bounding box center [580, 196] width 42 height 11
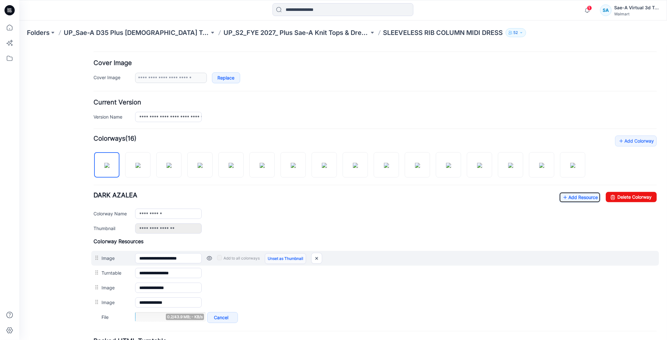
scroll to position [168, 0]
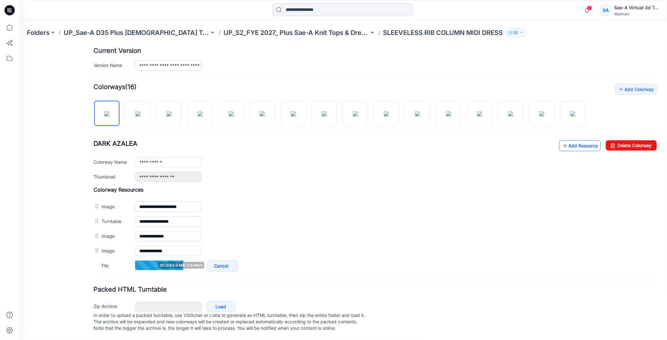
click at [584, 140] on link "Add Resource" at bounding box center [580, 145] width 42 height 11
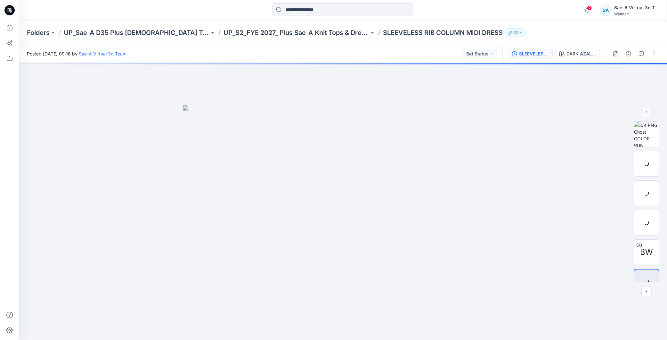
click at [540, 56] on div "SLEEVELESS RIB COLUMN MIDI DRESS_REV_FULL COLORWAYS" at bounding box center [533, 53] width 29 height 7
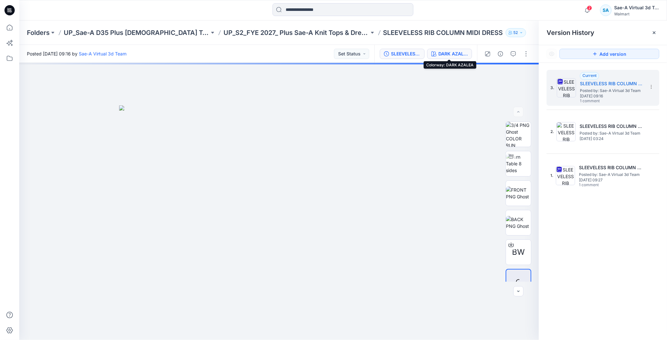
click at [456, 52] on div "DARK AZALEA" at bounding box center [452, 53] width 29 height 7
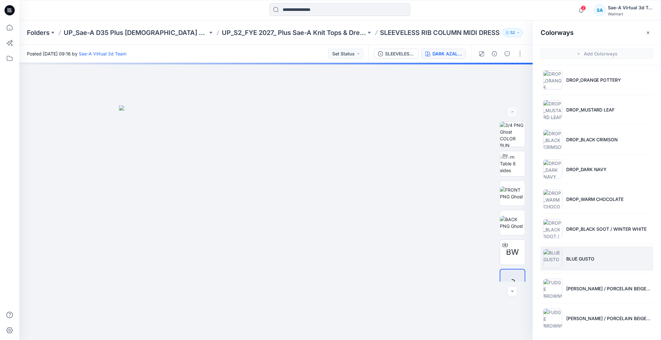
scroll to position [2, 0]
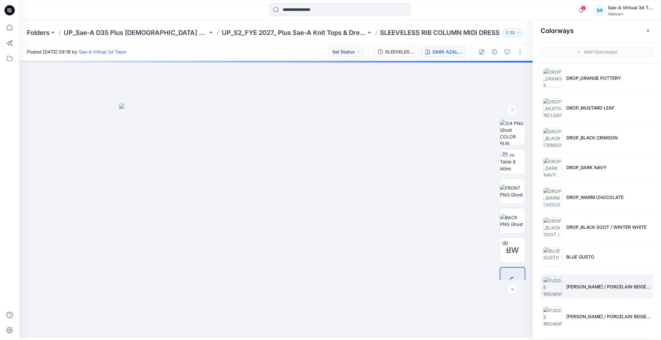
click at [585, 292] on li "[PERSON_NAME] / PORCELAIN BEIGE_MATCHING" at bounding box center [597, 286] width 113 height 24
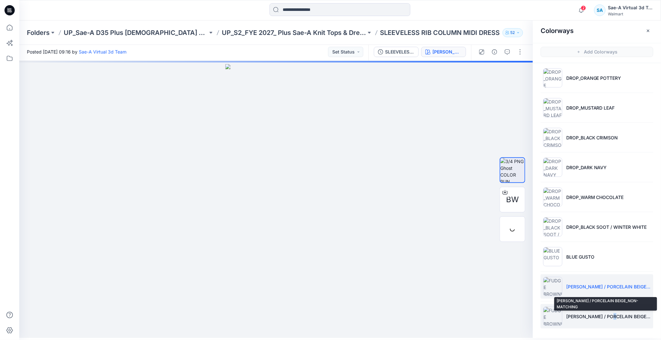
click at [610, 311] on li "FUDGE BROWNIE / PORCELAIN BEIGE_NON-MATCHING" at bounding box center [597, 316] width 113 height 24
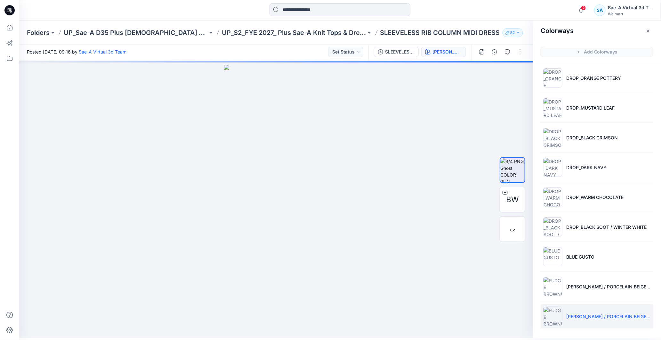
click at [583, 315] on p "FUDGE BROWNIE / PORCELAIN BEIGE_NON-MATCHING" at bounding box center [608, 316] width 85 height 7
click at [574, 10] on div "2 Notifications Your style 016053_TS PULL ON KNIT SHORT is ready Just now Your …" at bounding box center [340, 10] width 642 height 14
click at [578, 12] on icon "button" at bounding box center [581, 10] width 12 height 13
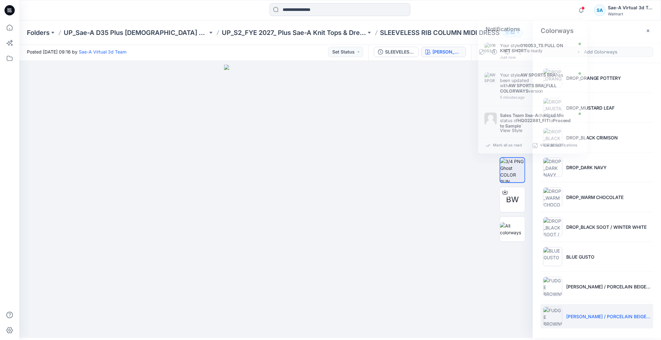
click at [554, 13] on div "Notifications Your style 016053_TS PULL ON KNIT SHORT is ready Just now Your st…" at bounding box center [340, 10] width 642 height 14
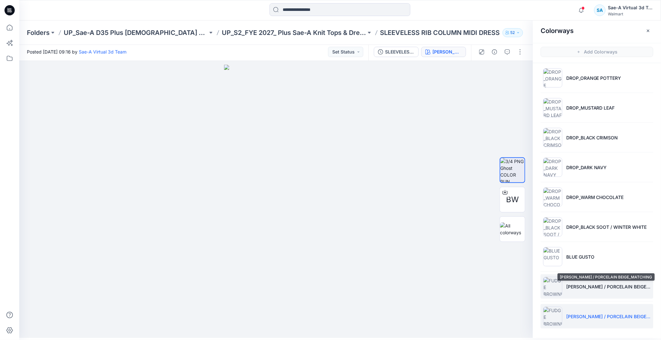
click at [598, 285] on p "[PERSON_NAME] / PORCELAIN BEIGE_MATCHING" at bounding box center [608, 286] width 85 height 7
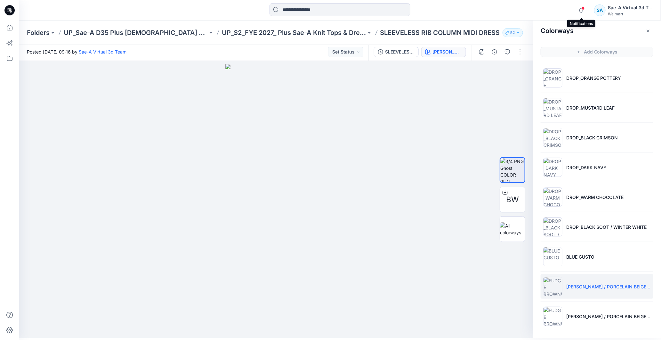
click at [583, 9] on span at bounding box center [583, 8] width 3 height 4
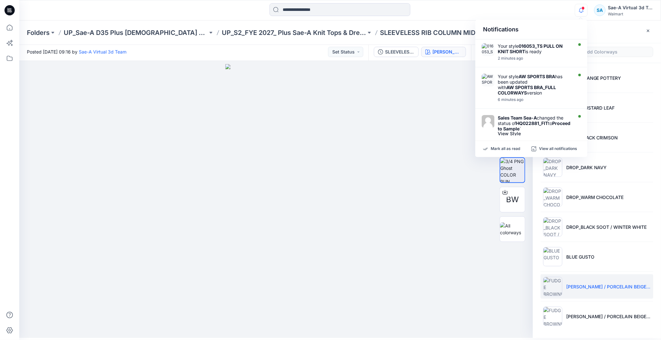
click at [577, 9] on icon "button" at bounding box center [581, 10] width 12 height 13
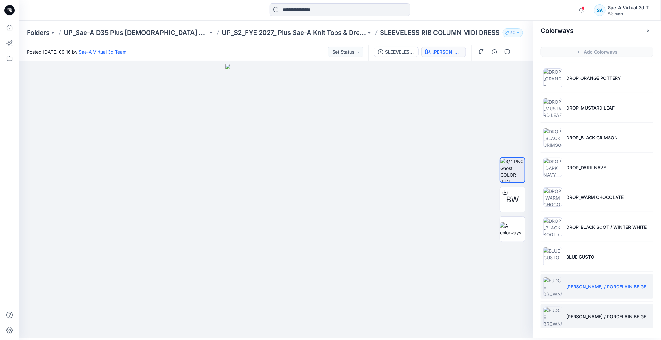
click at [596, 311] on li "FUDGE BROWNIE / PORCELAIN BEIGE_NON-MATCHING" at bounding box center [597, 316] width 113 height 24
click at [581, 8] on span "1" at bounding box center [583, 7] width 5 height 5
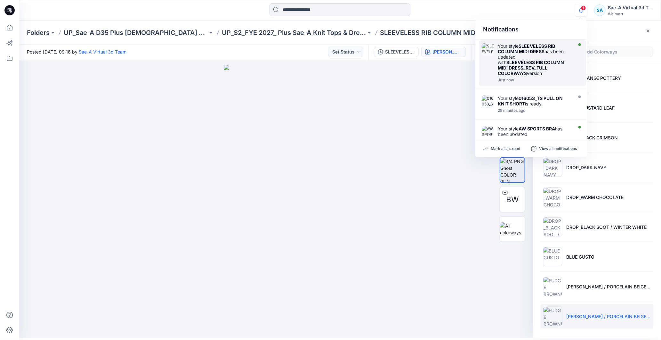
click at [527, 54] on div "Your style SLEEVELESS RIB COLUMN MIDI DRESS has been updated with SLEEVELESS RI…" at bounding box center [535, 59] width 74 height 33
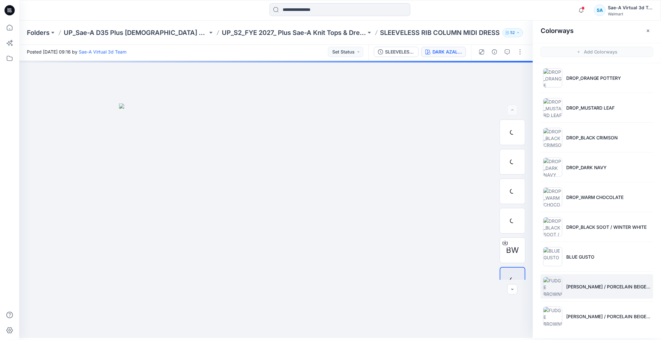
click at [596, 296] on li "[PERSON_NAME] / PORCELAIN BEIGE_MATCHING" at bounding box center [597, 286] width 113 height 24
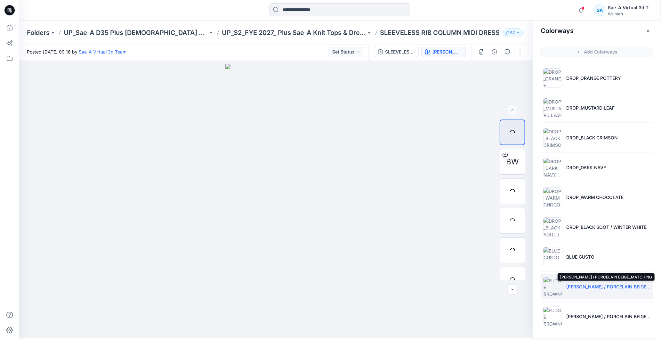
click at [591, 286] on p "[PERSON_NAME] / PORCELAIN BEIGE_MATCHING" at bounding box center [608, 286] width 85 height 7
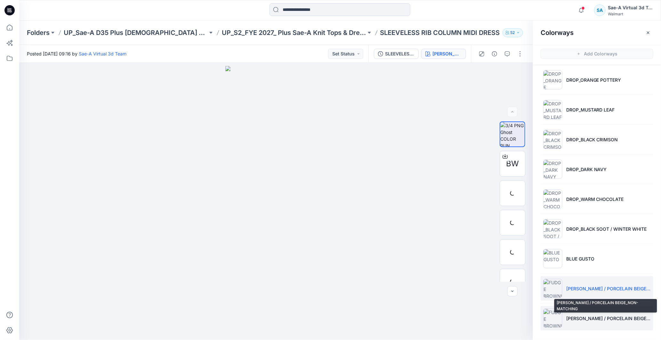
click at [569, 318] on p "[PERSON_NAME] / PORCELAIN BEIGE_NON-MATCHING" at bounding box center [608, 318] width 85 height 7
click at [581, 310] on li "[PERSON_NAME] / PORCELAIN BEIGE_NON-MATCHING" at bounding box center [597, 318] width 113 height 24
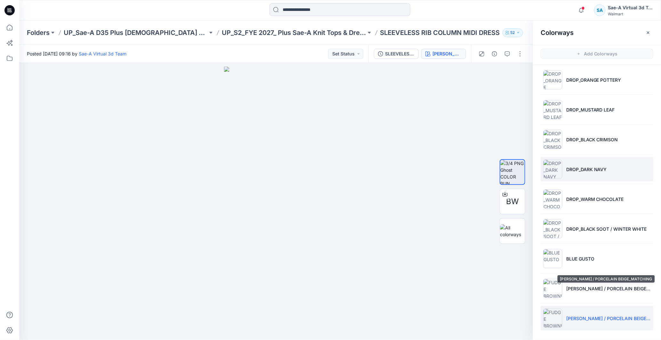
drag, startPoint x: 581, startPoint y: 287, endPoint x: 551, endPoint y: 169, distance: 121.8
click at [581, 287] on p "[PERSON_NAME] / PORCELAIN BEIGE_MATCHING" at bounding box center [608, 288] width 85 height 7
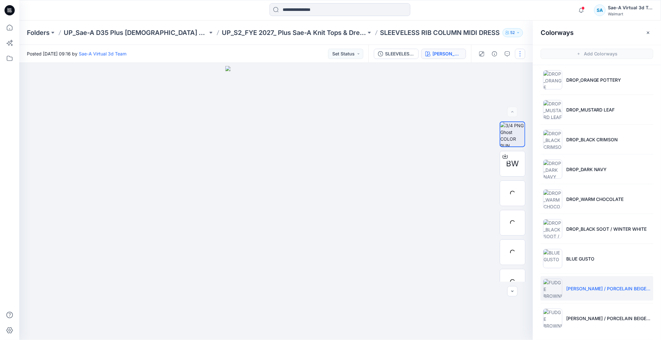
click at [522, 55] on button "button" at bounding box center [520, 54] width 10 height 10
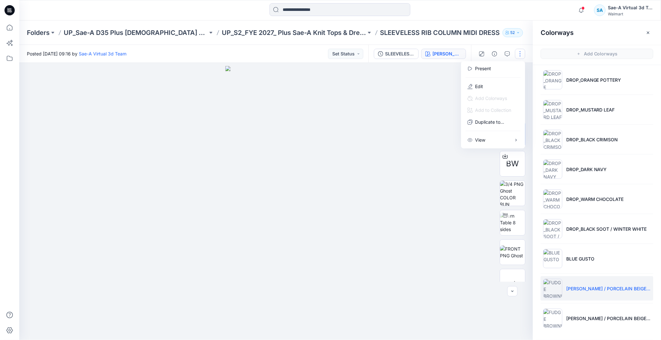
click at [387, 198] on div at bounding box center [276, 201] width 514 height 277
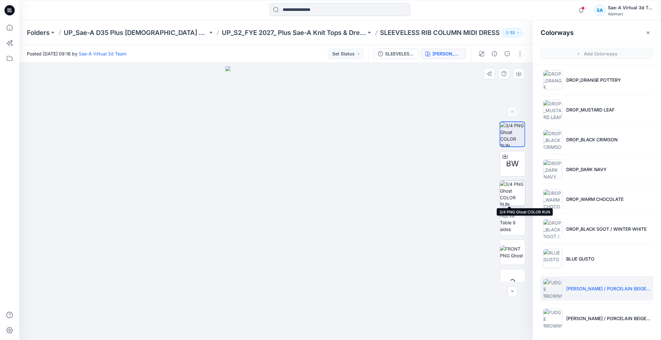
click at [504, 189] on img at bounding box center [512, 193] width 25 height 25
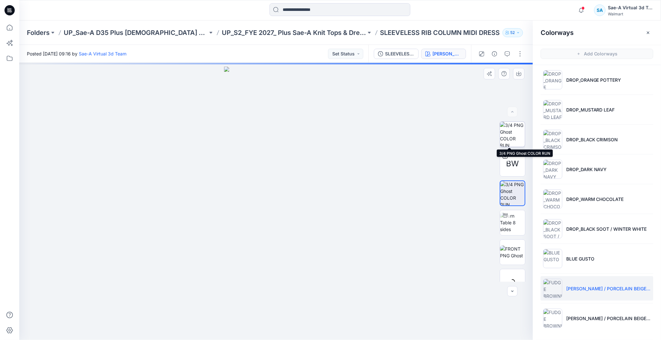
click at [513, 126] on img at bounding box center [512, 134] width 25 height 25
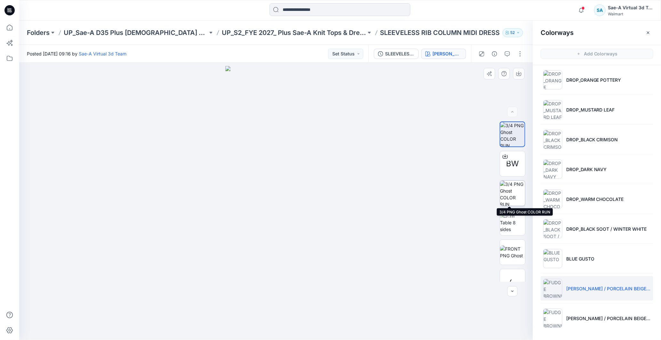
click at [516, 192] on img at bounding box center [512, 193] width 25 height 25
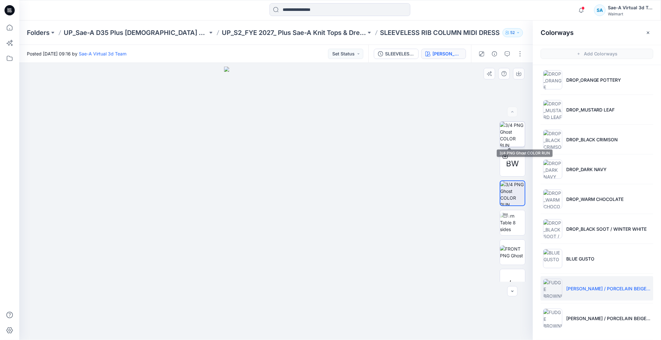
click at [513, 133] on img at bounding box center [512, 134] width 25 height 25
click at [520, 52] on button "button" at bounding box center [520, 54] width 10 height 10
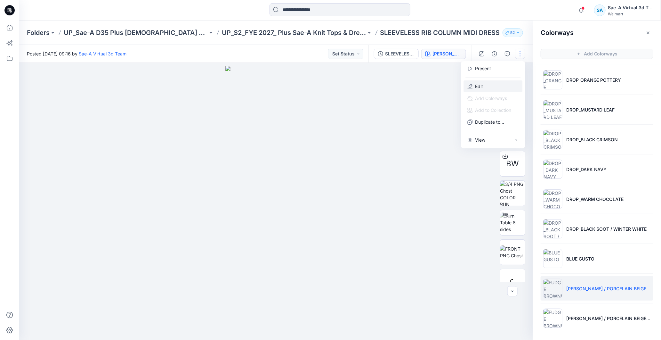
click at [488, 87] on button "Edit" at bounding box center [493, 86] width 59 height 12
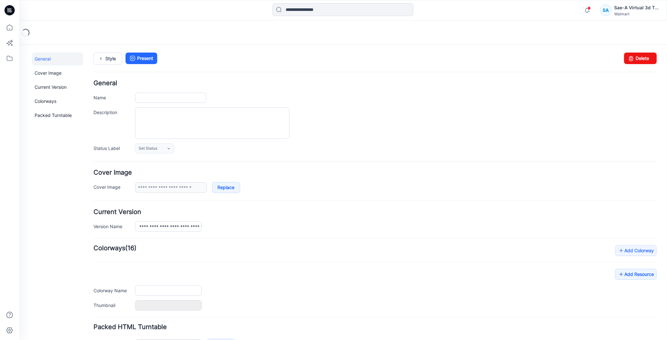
type input "**********"
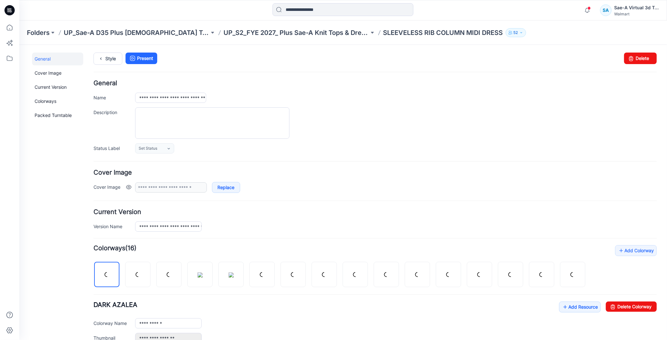
scroll to position [169, 0]
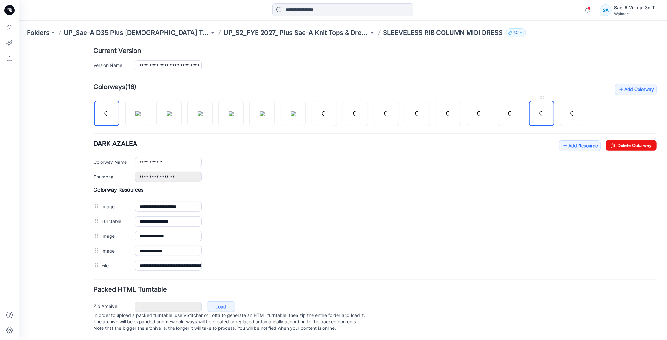
click at [545, 106] on link at bounding box center [541, 112] width 25 height 25
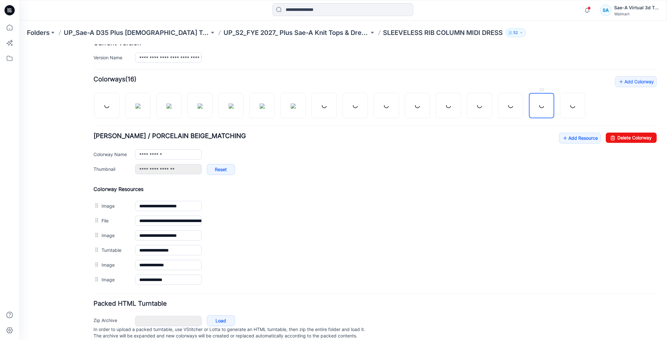
type input "**********"
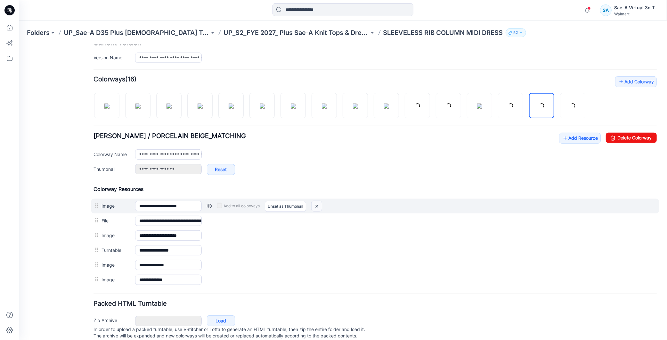
drag, startPoint x: 315, startPoint y: 207, endPoint x: 382, endPoint y: 86, distance: 137.7
click at [315, 207] on img at bounding box center [316, 205] width 10 height 11
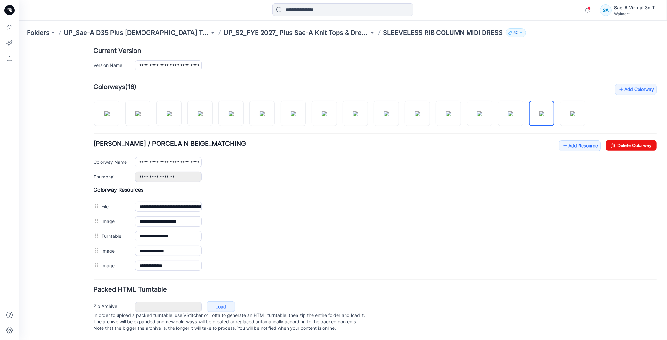
scroll to position [0, 0]
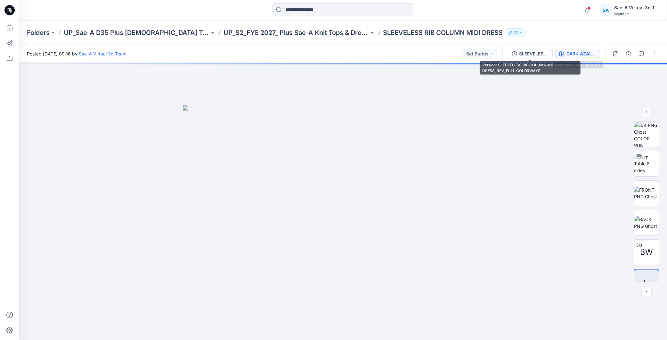
click at [565, 50] on button "DARK AZALEA" at bounding box center [577, 54] width 45 height 10
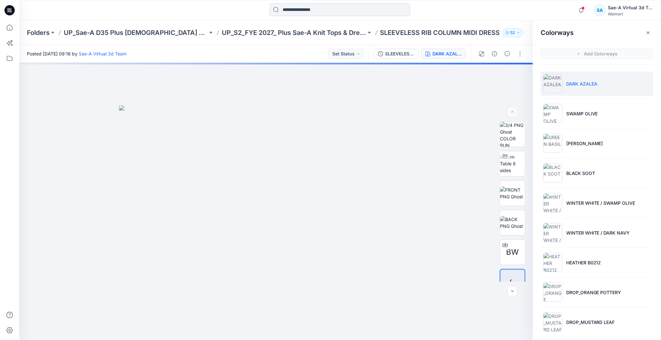
scroll to position [212, 0]
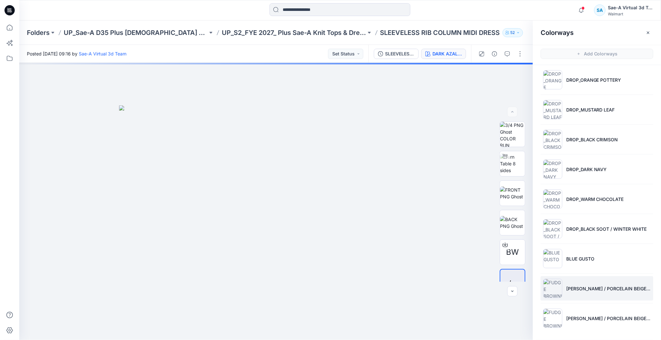
click at [607, 292] on li "[PERSON_NAME] / PORCELAIN BEIGE_MATCHING" at bounding box center [597, 288] width 113 height 24
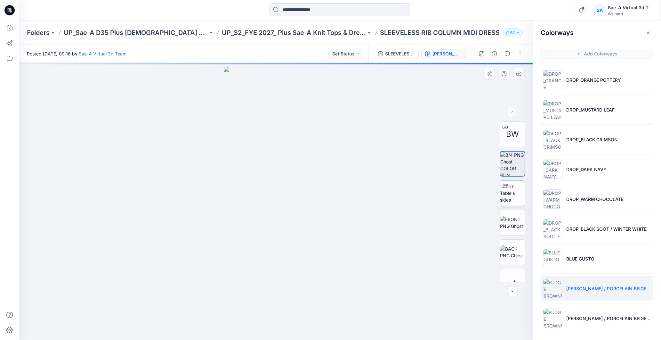
click at [513, 194] on img at bounding box center [512, 193] width 25 height 20
click at [513, 190] on img at bounding box center [512, 193] width 24 height 20
drag, startPoint x: 330, startPoint y: 326, endPoint x: 385, endPoint y: 328, distance: 55.1
click at [381, 329] on div at bounding box center [276, 201] width 514 height 277
drag, startPoint x: 314, startPoint y: 331, endPoint x: 433, endPoint y: 320, distance: 119.2
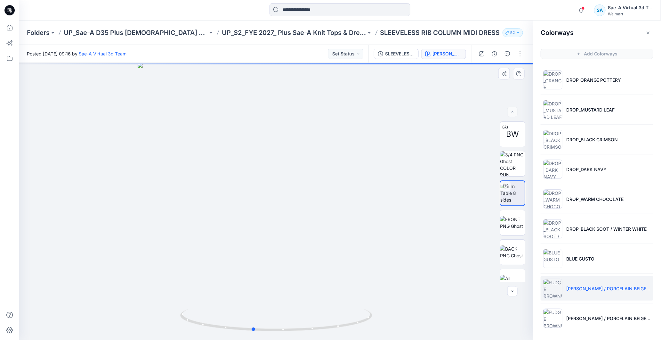
click at [433, 320] on div at bounding box center [276, 201] width 514 height 277
drag, startPoint x: 323, startPoint y: 336, endPoint x: 230, endPoint y: 321, distance: 94.7
click at [238, 322] on div at bounding box center [276, 201] width 514 height 277
drag, startPoint x: 252, startPoint y: 330, endPoint x: 286, endPoint y: 331, distance: 33.6
click at [286, 331] on icon at bounding box center [277, 321] width 194 height 24
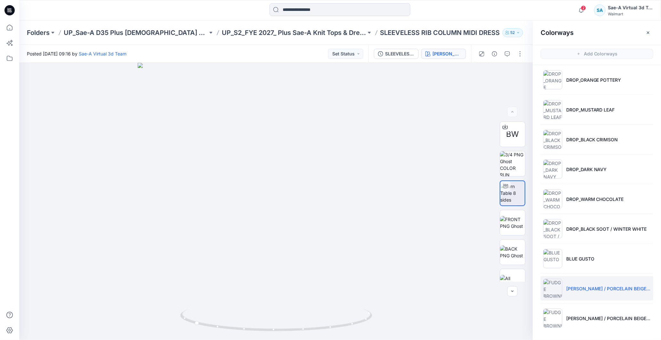
click at [11, 12] on icon at bounding box center [11, 12] width 2 height 0
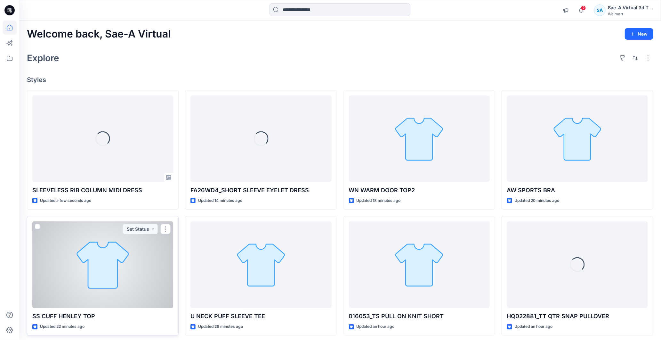
scroll to position [36, 0]
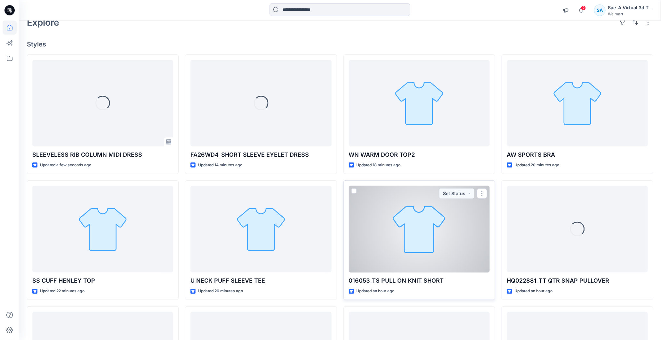
click at [410, 239] on div at bounding box center [419, 229] width 141 height 87
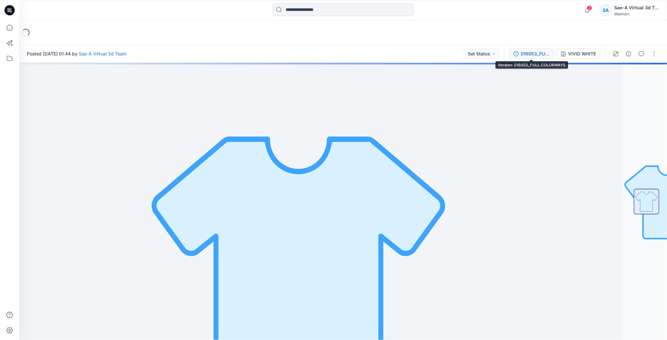
click at [531, 51] on div "016053_FULL COLORWAYS" at bounding box center [535, 53] width 29 height 7
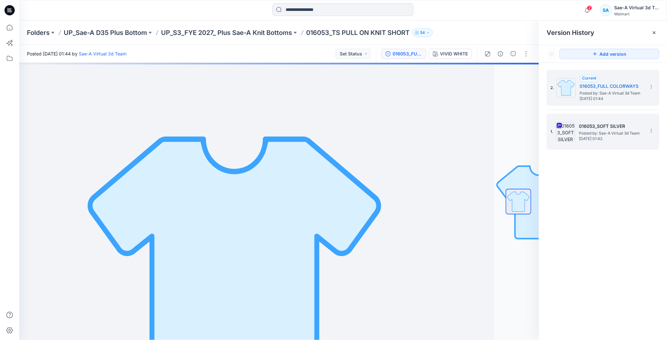
click at [588, 123] on h5 "016053_SOFT SILVER" at bounding box center [611, 126] width 64 height 8
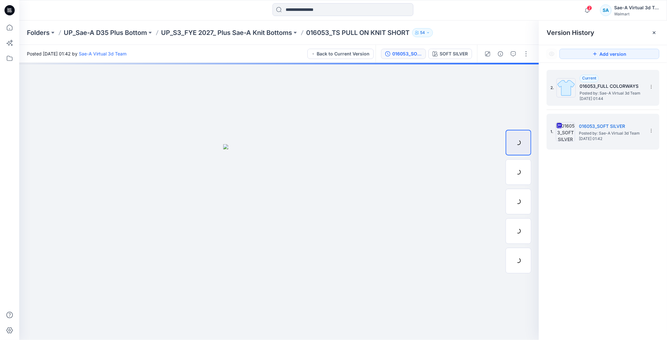
drag, startPoint x: 617, startPoint y: 91, endPoint x: 507, endPoint y: 73, distance: 111.6
click at [617, 91] on span "Posted by: Sae-A Virtual 3d Team" at bounding box center [611, 93] width 64 height 6
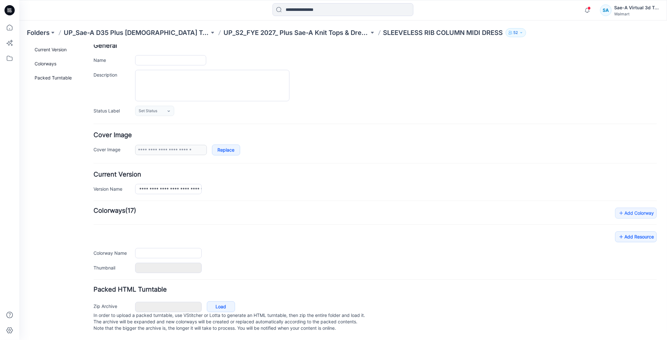
type input "**********"
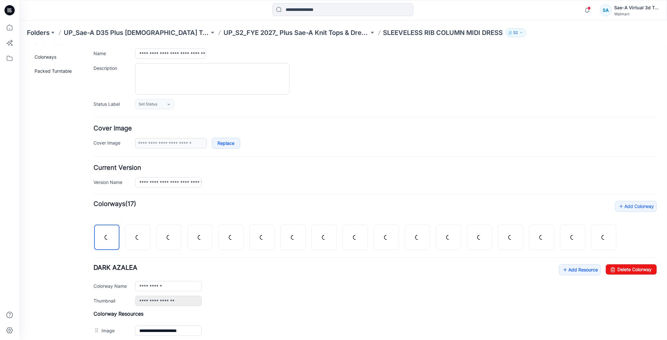
scroll to position [151, 0]
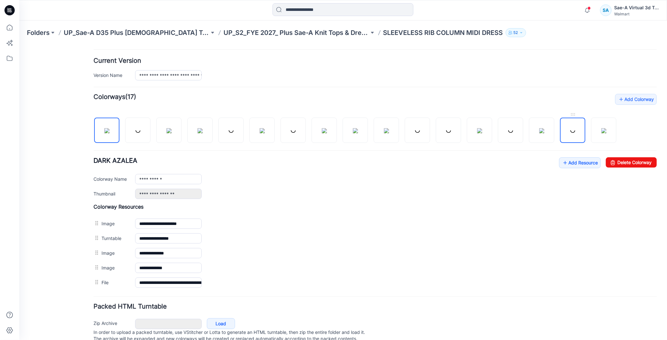
click at [570, 130] on link at bounding box center [572, 129] width 25 height 25
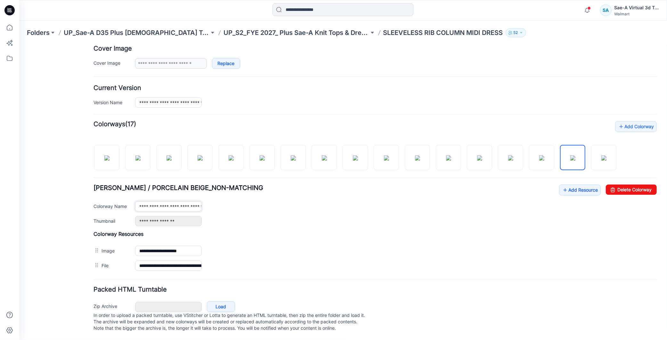
scroll to position [0, 57]
drag, startPoint x: 156, startPoint y: 201, endPoint x: 229, endPoint y: 206, distance: 73.2
click at [229, 206] on div "**********" at bounding box center [374, 205] width 563 height 42
click at [605, 155] on img at bounding box center [603, 157] width 5 height 5
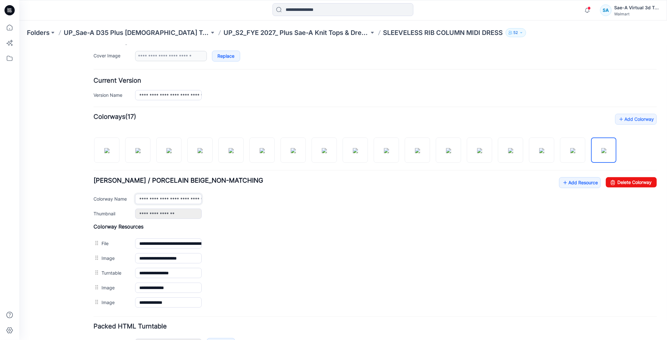
scroll to position [0, 57]
drag, startPoint x: 144, startPoint y: 201, endPoint x: 250, endPoint y: 197, distance: 106.4
click at [250, 197] on div "**********" at bounding box center [395, 198] width 521 height 10
click at [575, 153] on img at bounding box center [572, 150] width 5 height 5
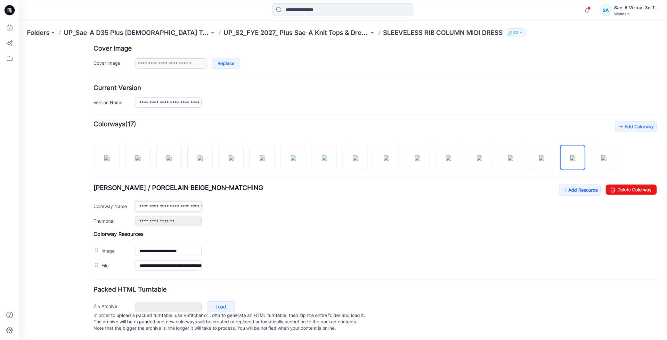
click at [179, 201] on input "**********" at bounding box center [168, 206] width 67 height 10
drag, startPoint x: 169, startPoint y: 199, endPoint x: 222, endPoint y: 200, distance: 53.2
click at [222, 201] on div "**********" at bounding box center [395, 206] width 521 height 10
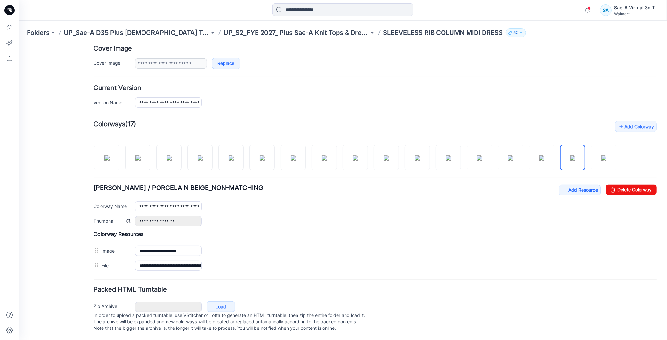
click at [286, 217] on div "**********" at bounding box center [395, 220] width 521 height 10
drag, startPoint x: 612, startPoint y: 183, endPoint x: 384, endPoint y: 87, distance: 247.0
click at [612, 184] on link "Delete Colorway" at bounding box center [630, 189] width 51 height 10
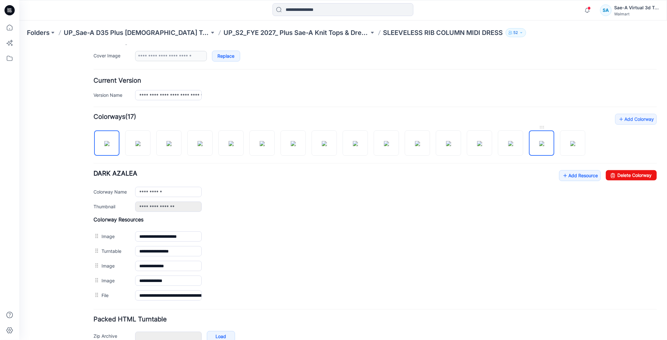
click at [541, 146] on img at bounding box center [541, 143] width 5 height 5
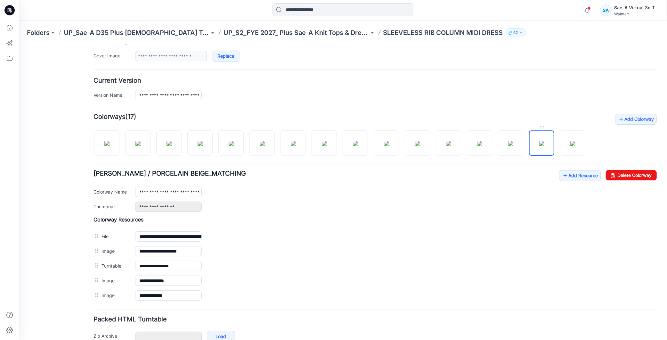
click at [539, 144] on img at bounding box center [541, 143] width 5 height 5
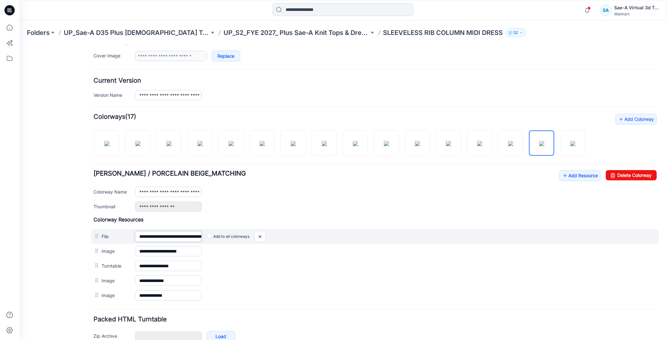
scroll to position [0, 76]
drag, startPoint x: 173, startPoint y: 238, endPoint x: 205, endPoint y: 240, distance: 31.5
click at [205, 240] on div "**********" at bounding box center [375, 236] width 568 height 15
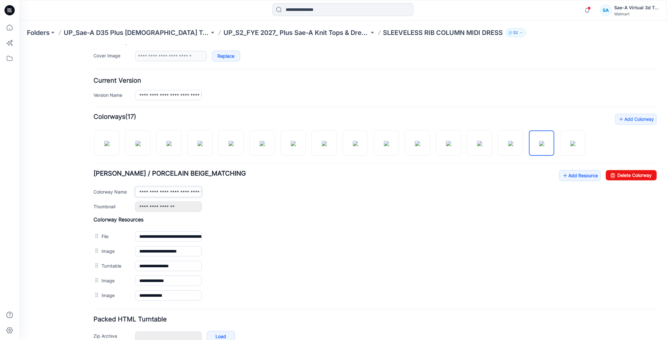
scroll to position [0, 44]
drag, startPoint x: 176, startPoint y: 189, endPoint x: 213, endPoint y: 192, distance: 36.9
click at [213, 192] on div "**********" at bounding box center [395, 191] width 521 height 10
click at [575, 142] on img at bounding box center [572, 143] width 5 height 5
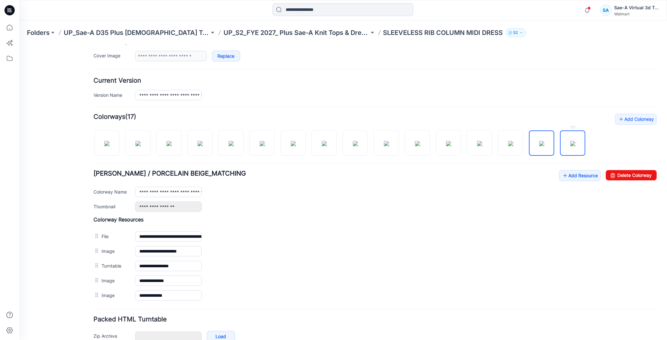
type input "**********"
drag, startPoint x: 174, startPoint y: 191, endPoint x: 208, endPoint y: 196, distance: 34.2
click at [208, 196] on div "**********" at bounding box center [395, 191] width 521 height 10
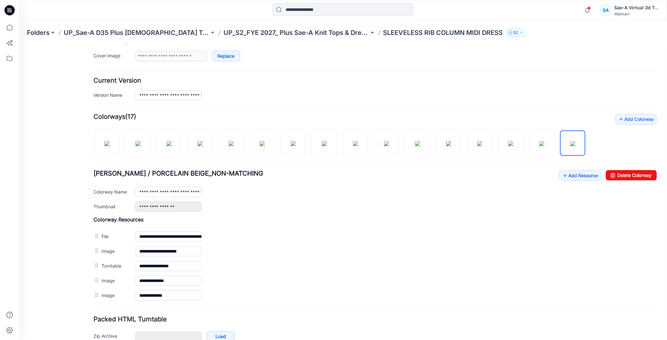
click at [319, 222] on h4 "Colorway Resources" at bounding box center [374, 219] width 563 height 6
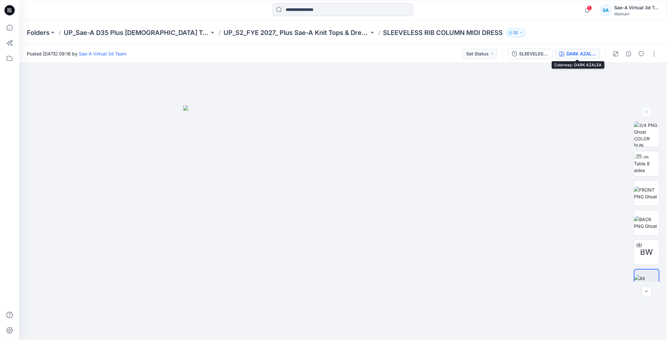
click at [577, 56] on div "DARK AZALEA" at bounding box center [580, 53] width 29 height 7
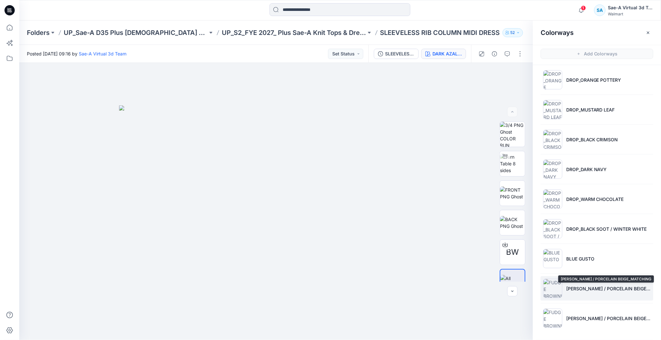
scroll to position [2, 0]
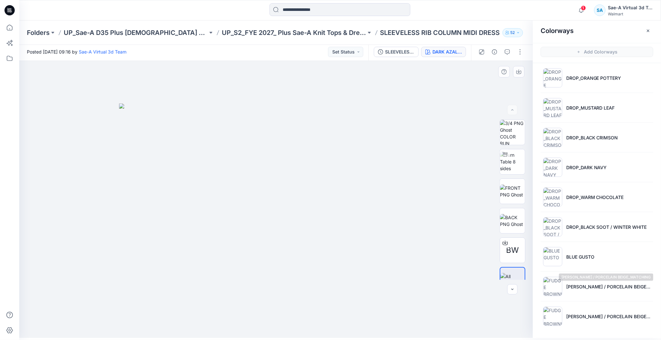
drag, startPoint x: 594, startPoint y: 289, endPoint x: 446, endPoint y: 335, distance: 155.3
click at [594, 289] on p "[PERSON_NAME] / PORCELAIN BEIGE_MATCHING" at bounding box center [608, 286] width 85 height 7
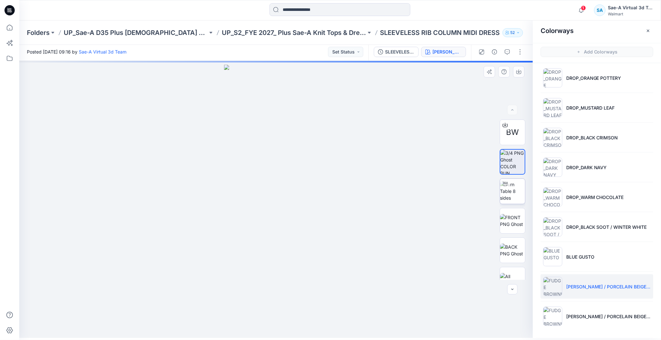
click at [506, 194] on img at bounding box center [512, 191] width 25 height 20
drag, startPoint x: 348, startPoint y: 325, endPoint x: 310, endPoint y: 321, distance: 38.3
click at [310, 321] on icon at bounding box center [277, 319] width 194 height 24
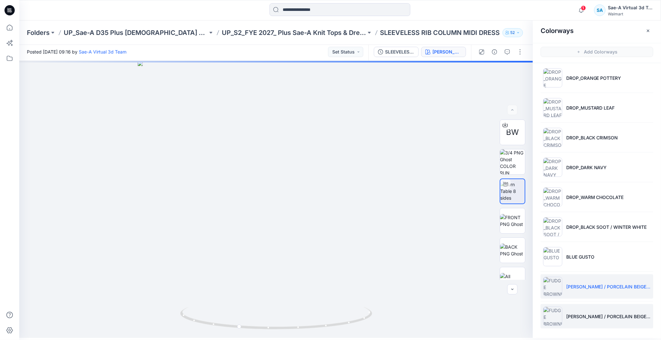
click at [602, 322] on li "[PERSON_NAME] / PORCELAIN BEIGE_NON-MATCHING" at bounding box center [597, 316] width 113 height 24
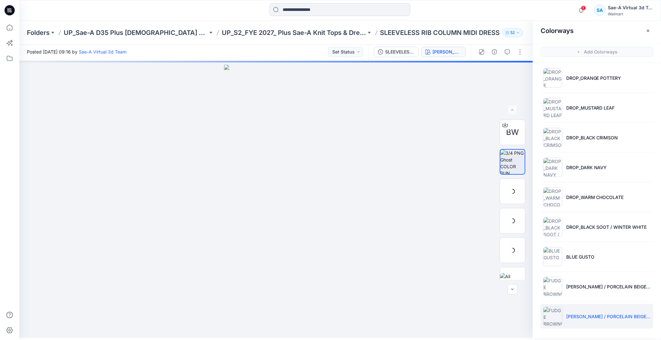
click at [601, 320] on li "[PERSON_NAME] / PORCELAIN BEIGE_NON-MATCHING" at bounding box center [597, 316] width 113 height 24
click at [517, 161] on img at bounding box center [512, 162] width 24 height 24
click at [517, 183] on div at bounding box center [513, 191] width 26 height 26
drag, startPoint x: 352, startPoint y: 320, endPoint x: 255, endPoint y: 328, distance: 98.3
click at [255, 328] on icon at bounding box center [277, 319] width 194 height 24
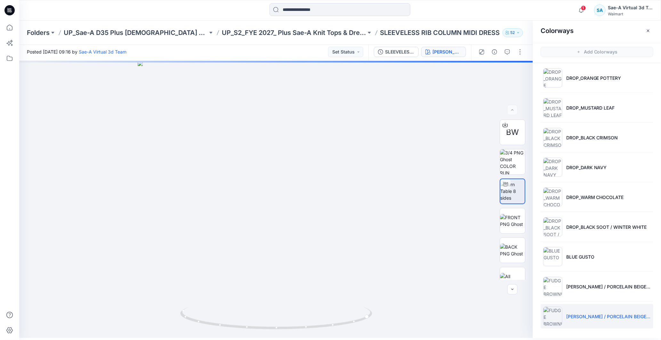
click at [11, 8] on icon at bounding box center [9, 10] width 10 height 20
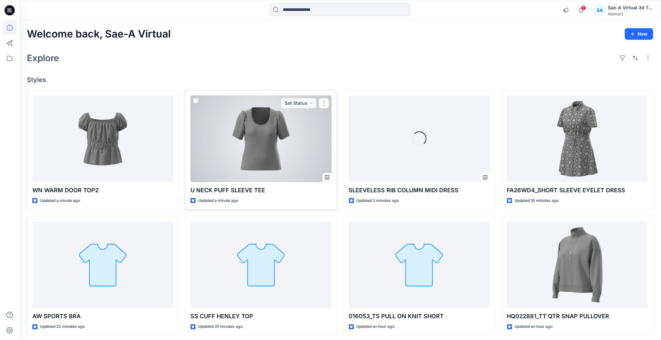
click at [266, 139] on div at bounding box center [260, 138] width 141 height 87
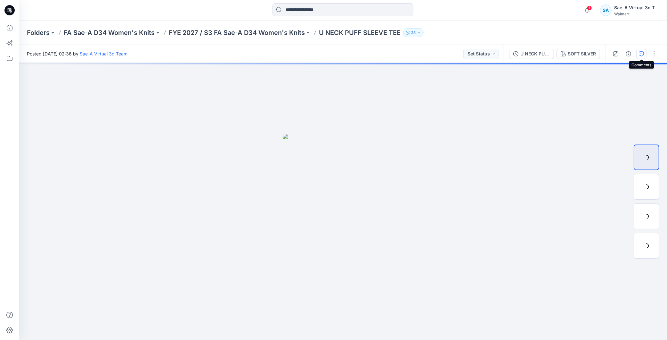
click at [642, 56] on icon "button" at bounding box center [641, 53] width 5 height 5
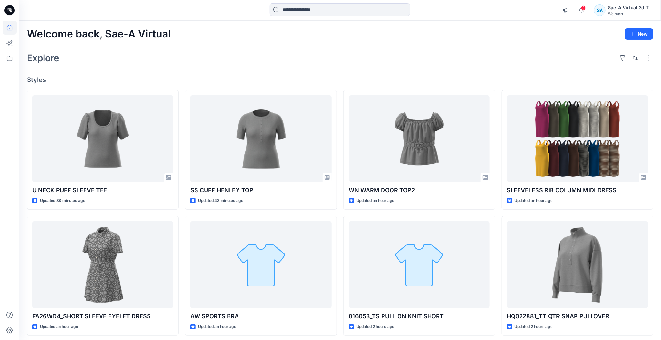
click at [9, 8] on icon at bounding box center [9, 10] width 10 height 10
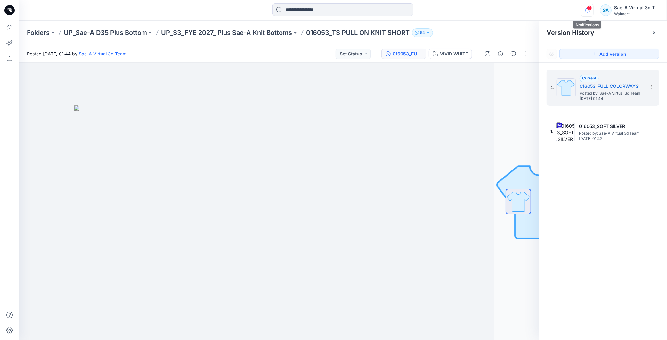
click at [593, 12] on button "button" at bounding box center [587, 10] width 13 height 13
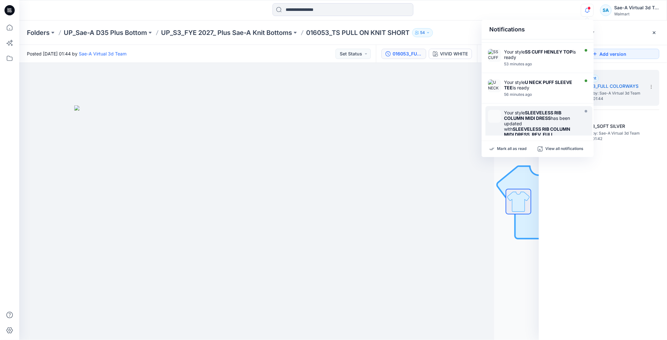
scroll to position [71, 0]
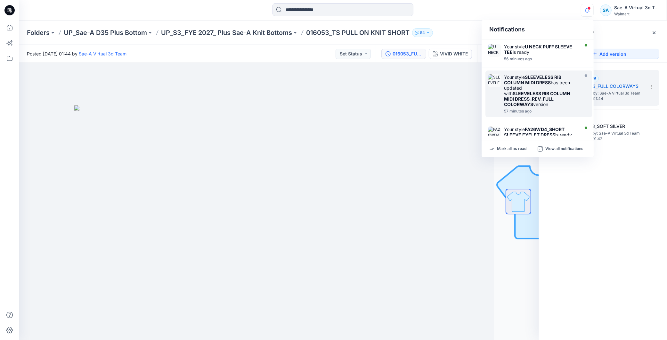
click at [547, 83] on strong "SLEEVELESS RIB COLUMN MIDI DRESS" at bounding box center [532, 79] width 57 height 11
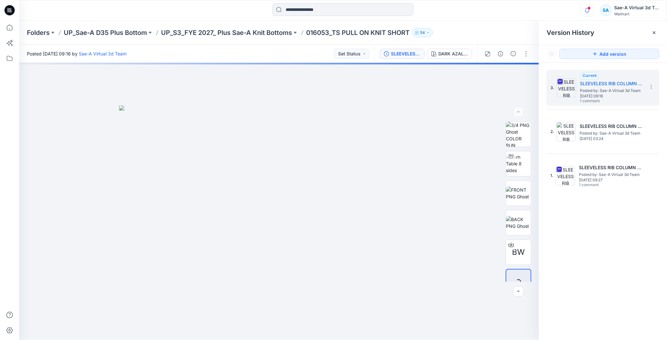
click at [589, 10] on icon "button" at bounding box center [587, 10] width 12 height 13
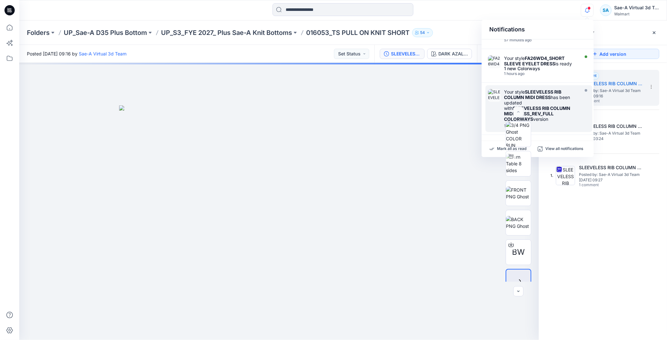
scroll to position [178, 0]
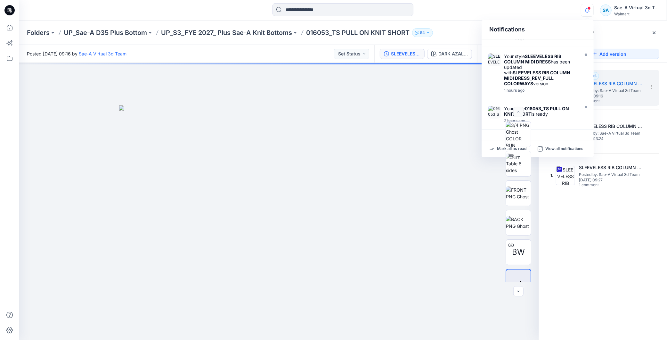
click at [551, 98] on div "Your style AW SPORTS BRA has been updated with AW SPORTS BRA_FULL COLORWAYS ver…" at bounding box center [537, 87] width 112 height 96
click at [548, 108] on strong "016053_TS PULL ON KNIT SHORT" at bounding box center [536, 111] width 65 height 11
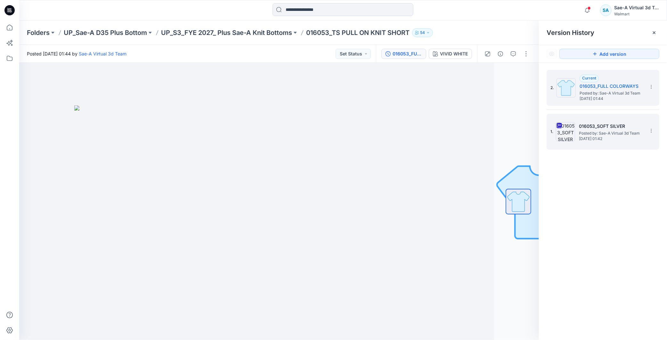
click at [625, 148] on div "1. 016053_SOFT SILVER Posted by: Sae-A Virtual 3d Team Monday, September 22, 20…" at bounding box center [602, 132] width 113 height 36
click at [621, 135] on div "016053_SOFT SILVER Posted by: Sae-A Virtual 3d Team Monday, September 22, 2025 …" at bounding box center [611, 131] width 64 height 19
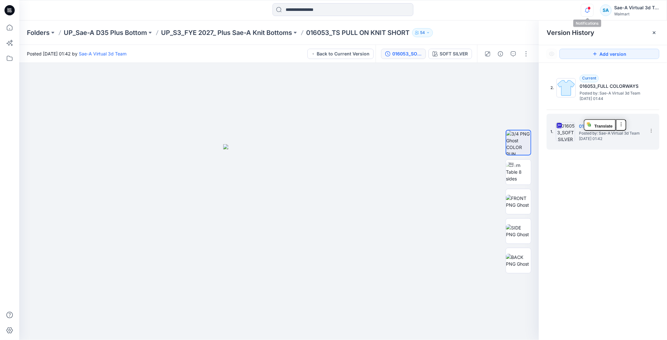
click at [587, 13] on icon "button" at bounding box center [587, 10] width 12 height 13
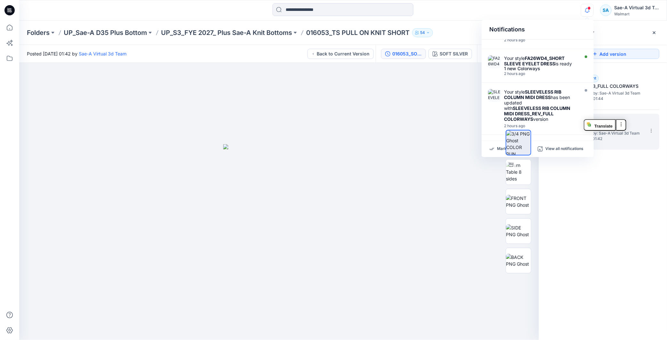
scroll to position [213, 0]
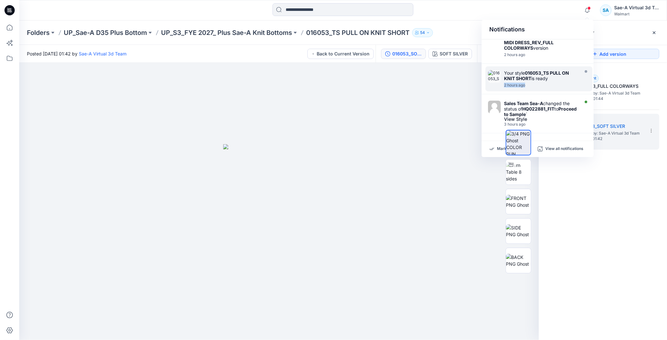
drag, startPoint x: 547, startPoint y: 79, endPoint x: 550, endPoint y: 78, distance: 3.3
click at [547, 79] on div "Your style 016053_TS PULL ON KNIT SHORT is ready 2 hours ago" at bounding box center [542, 78] width 77 height 17
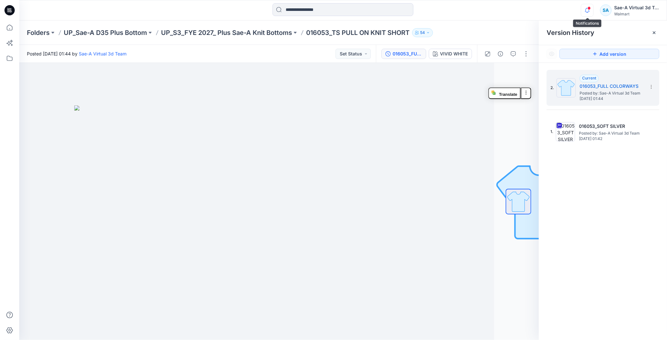
click at [584, 13] on icon "button" at bounding box center [587, 10] width 12 height 13
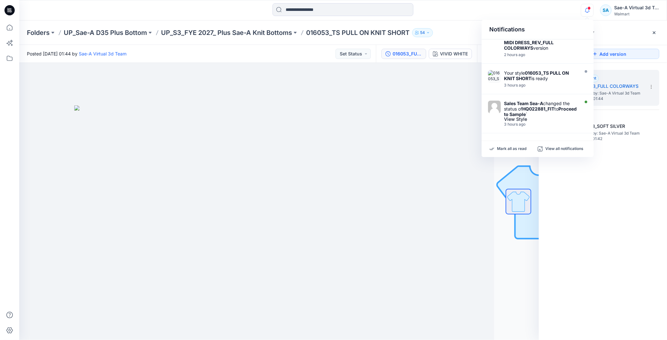
scroll to position [0, 0]
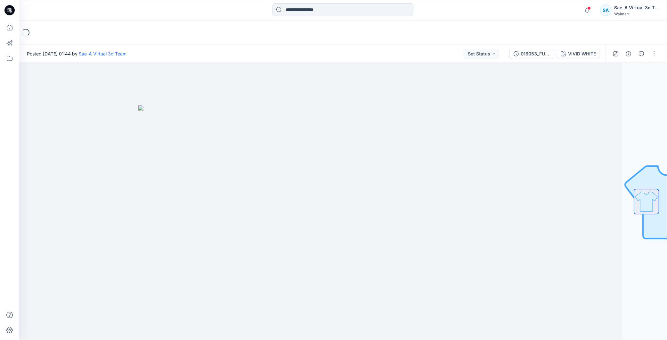
drag, startPoint x: 13, startPoint y: 9, endPoint x: 29, endPoint y: 7, distance: 16.4
click at [13, 9] on icon at bounding box center [9, 10] width 10 height 10
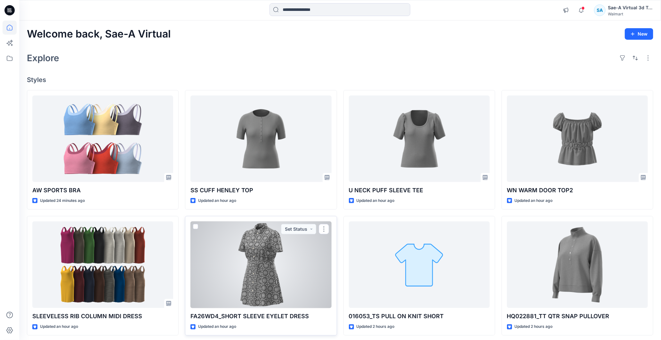
click at [267, 270] on div at bounding box center [260, 264] width 141 height 87
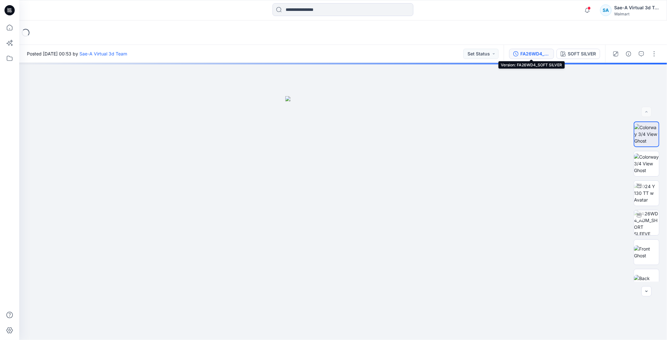
click at [524, 51] on div "FA26WD4_SOFT SILVER" at bounding box center [534, 53] width 29 height 7
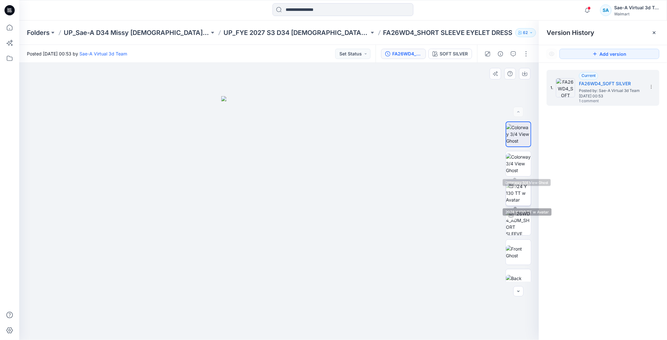
click at [521, 197] on img at bounding box center [518, 193] width 25 height 20
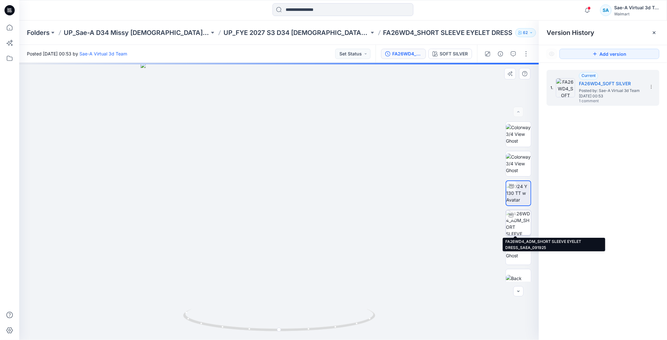
click at [519, 218] on img at bounding box center [518, 222] width 25 height 25
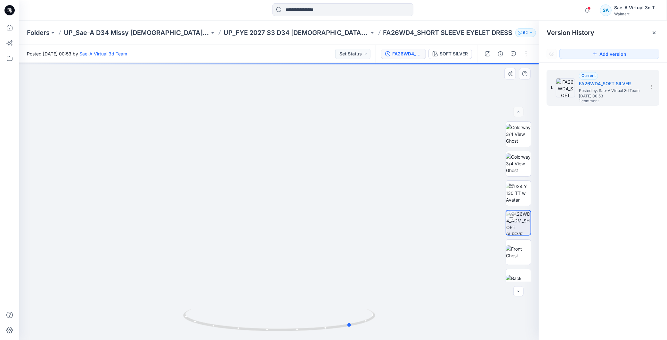
drag, startPoint x: 345, startPoint y: 325, endPoint x: 417, endPoint y: 321, distance: 72.8
click at [417, 321] on div at bounding box center [279, 201] width 520 height 277
click at [279, 33] on p "UP_FYE 2027 S3 D34 Ladies Dresses" at bounding box center [296, 32] width 146 height 9
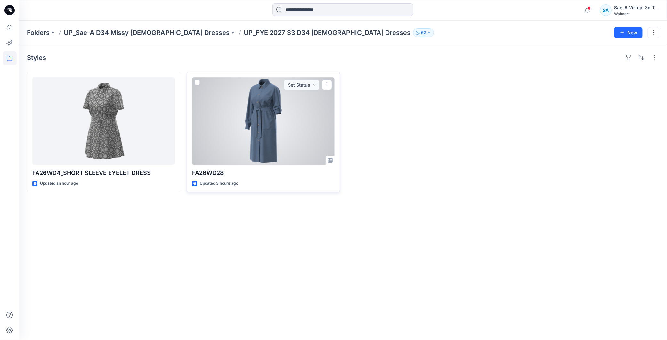
click at [269, 137] on div at bounding box center [263, 120] width 142 height 87
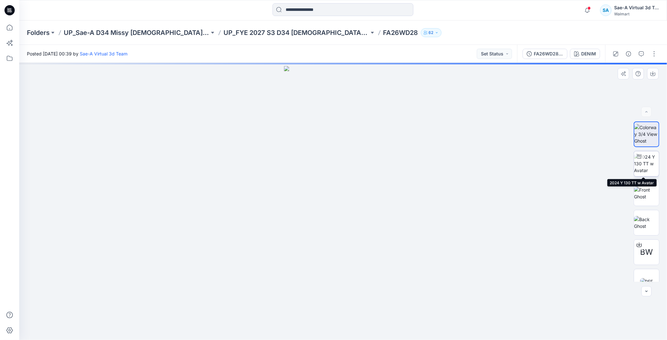
click at [644, 158] on img at bounding box center [646, 163] width 25 height 20
click at [639, 53] on icon "button" at bounding box center [641, 53] width 5 height 5
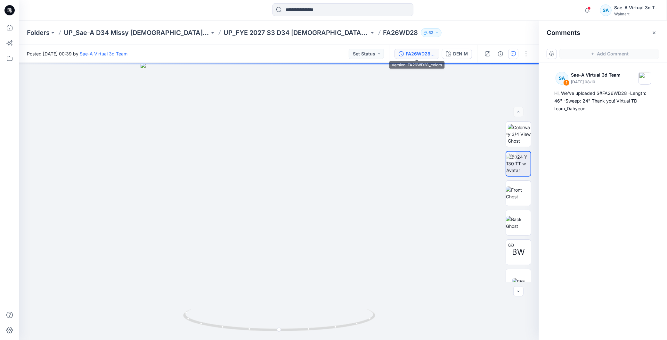
click at [421, 56] on div "FA26WD28_colors" at bounding box center [420, 53] width 29 height 7
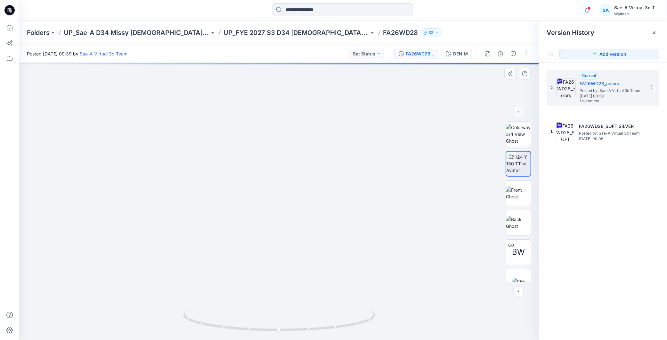
drag, startPoint x: 394, startPoint y: 241, endPoint x: 404, endPoint y: 164, distance: 77.7
click at [516, 267] on img at bounding box center [518, 268] width 13 height 7
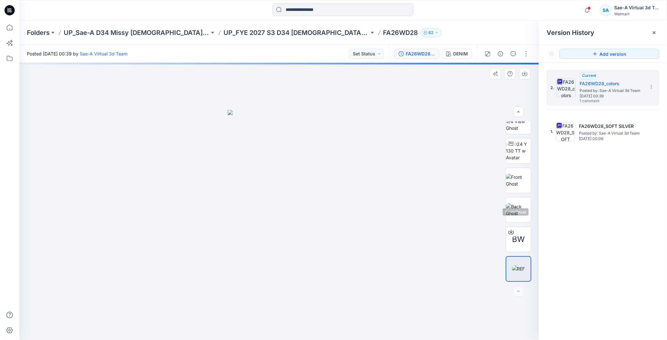
scroll to position [0, 0]
click at [520, 133] on img at bounding box center [518, 134] width 25 height 20
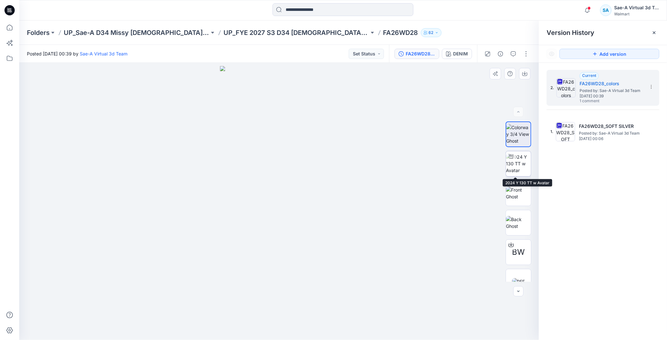
click at [517, 168] on img at bounding box center [518, 163] width 25 height 20
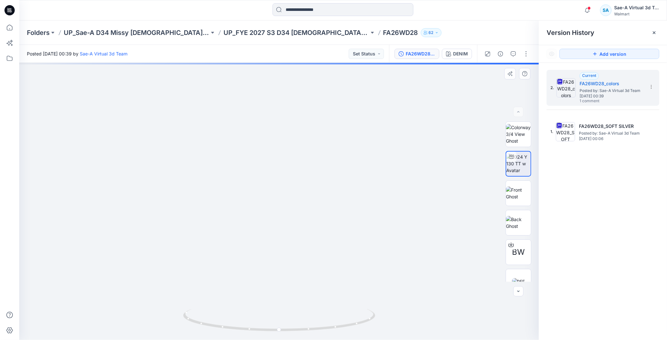
drag, startPoint x: 335, startPoint y: 230, endPoint x: 344, endPoint y: 141, distance: 88.8
drag, startPoint x: 327, startPoint y: 223, endPoint x: 322, endPoint y: 230, distance: 8.6
drag, startPoint x: 319, startPoint y: 209, endPoint x: 319, endPoint y: 212, distance: 3.5
drag, startPoint x: 341, startPoint y: 181, endPoint x: 497, endPoint y: 271, distance: 180.3
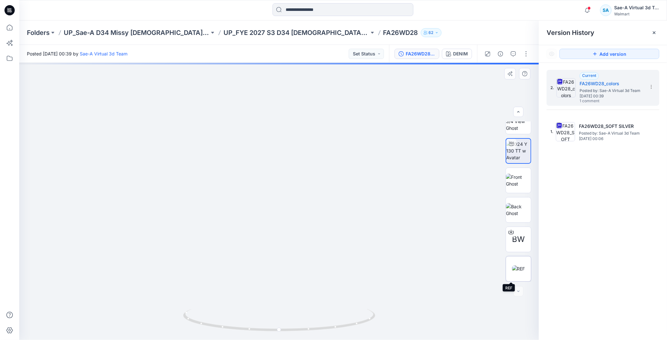
click at [517, 265] on img at bounding box center [518, 268] width 13 height 7
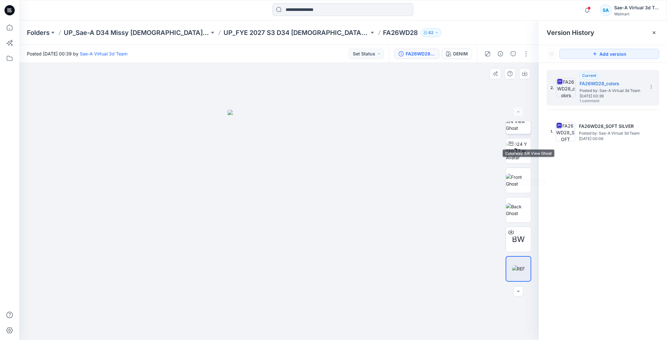
scroll to position [0, 0]
click at [518, 135] on img at bounding box center [518, 134] width 25 height 20
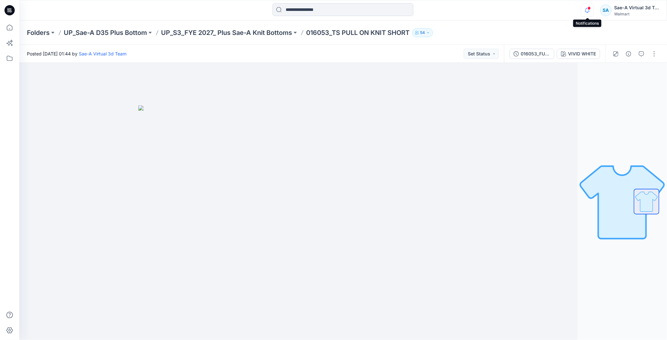
click at [161, 12] on icon "button" at bounding box center [587, 10] width 12 height 13
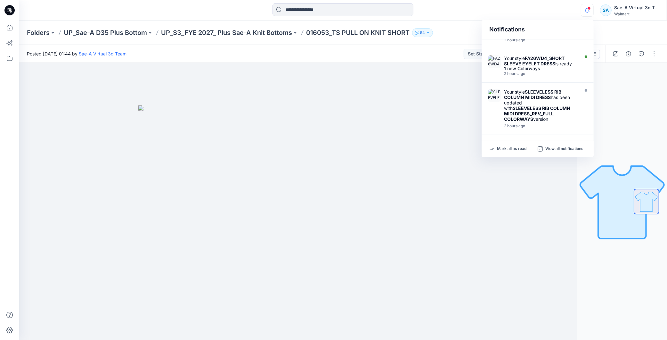
scroll to position [213, 0]
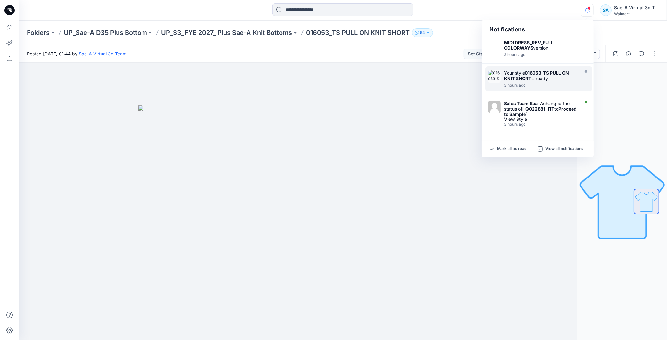
click at [161, 78] on div "Your style 016053_TS PULL ON KNIT SHORT is ready" at bounding box center [541, 75] width 74 height 11
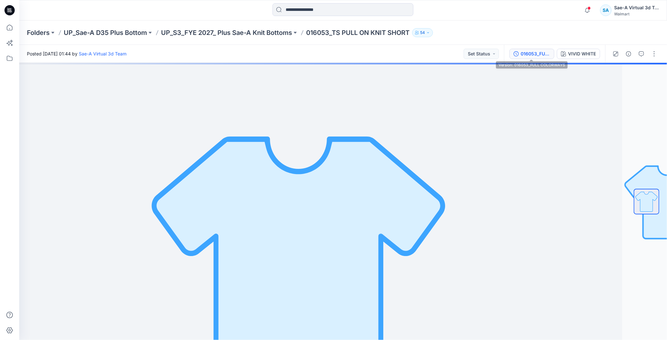
click at [161, 53] on div "016053_FULL COLORWAYS" at bounding box center [535, 53] width 29 height 7
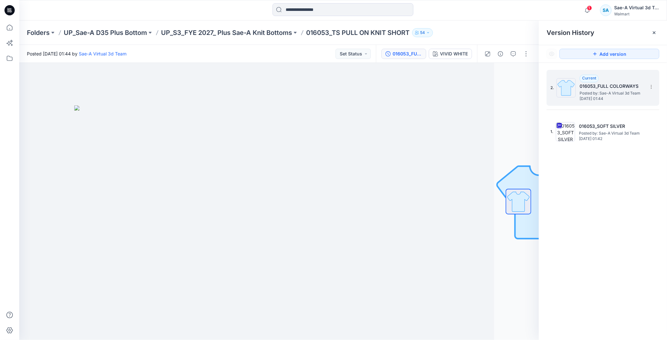
click at [161, 93] on span "Posted by: Sae-A Virtual 3d Team" at bounding box center [611, 93] width 64 height 6
click at [161, 8] on span "1" at bounding box center [589, 7] width 5 height 5
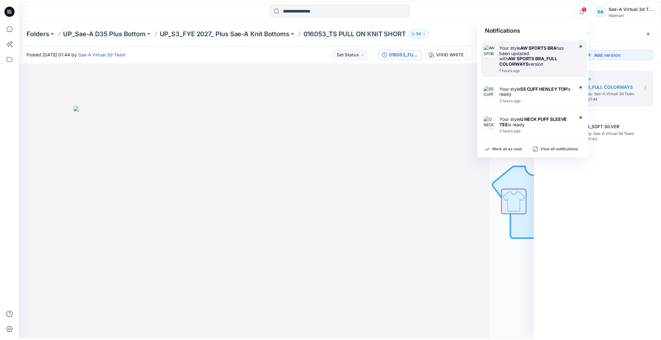
scroll to position [0, 0]
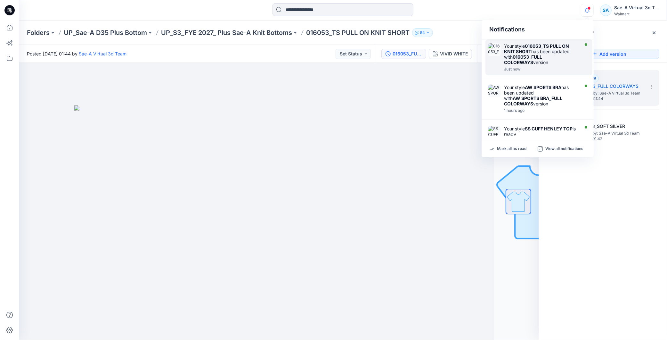
click at [161, 52] on div "Your style 016053_TS PULL ON KNIT SHORT has been updated with 016053_FULL COLOR…" at bounding box center [541, 54] width 74 height 22
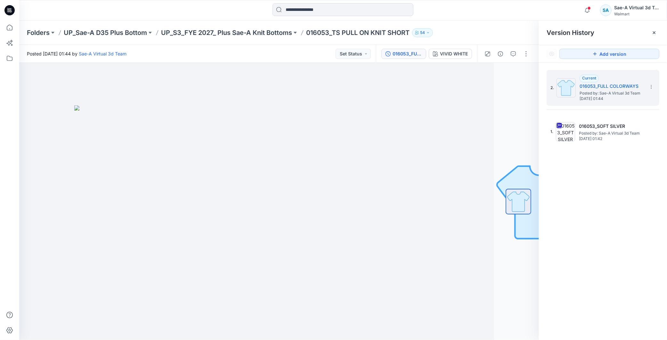
click at [10, 12] on icon at bounding box center [8, 12] width 3 height 0
